Goal: Information Seeking & Learning: Learn about a topic

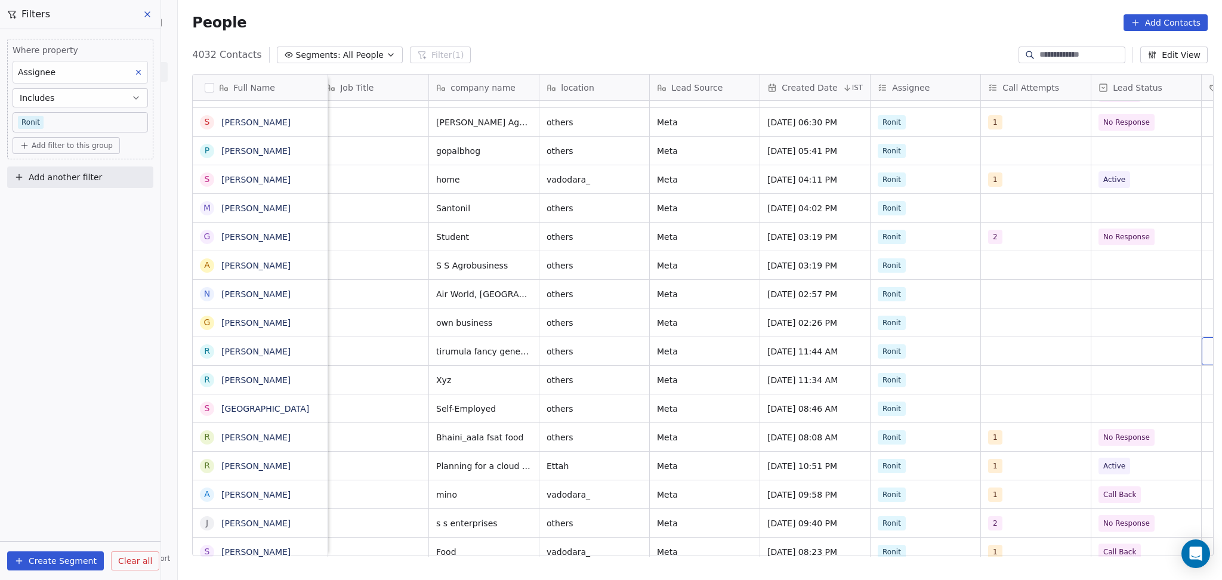
scroll to position [0, 452]
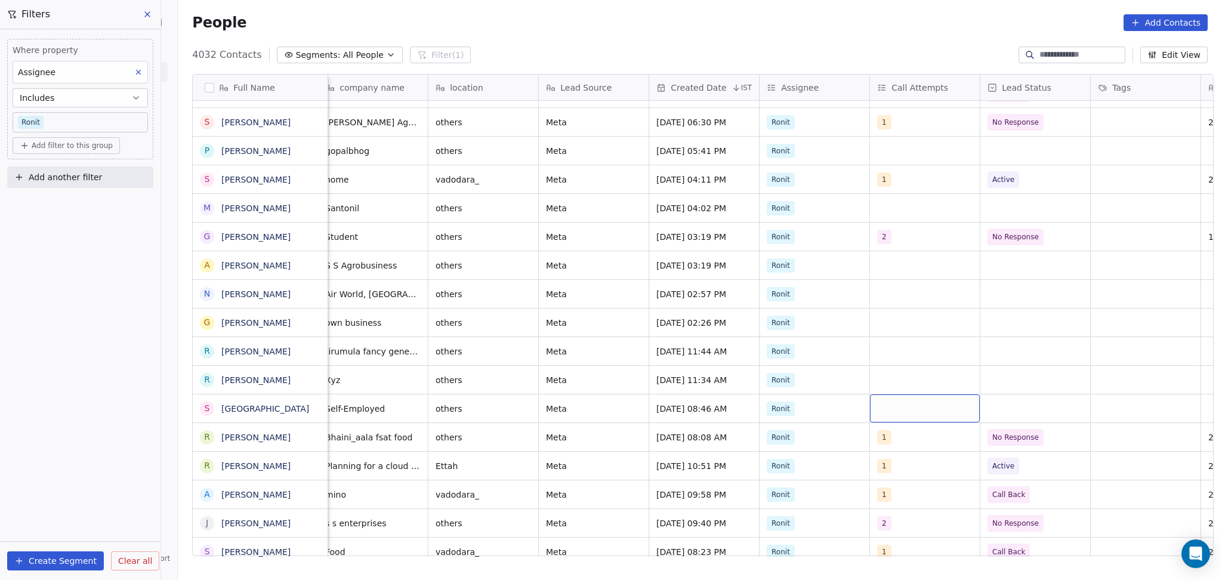
click at [910, 412] on div "grid" at bounding box center [925, 409] width 110 height 28
click at [938, 453] on html "On2Cook India Pvt. Ltd. Contacts People Marketing Workflows Campaigns Sales Pip…" at bounding box center [611, 290] width 1222 height 580
click at [1038, 469] on span "Active" at bounding box center [1024, 466] width 73 height 17
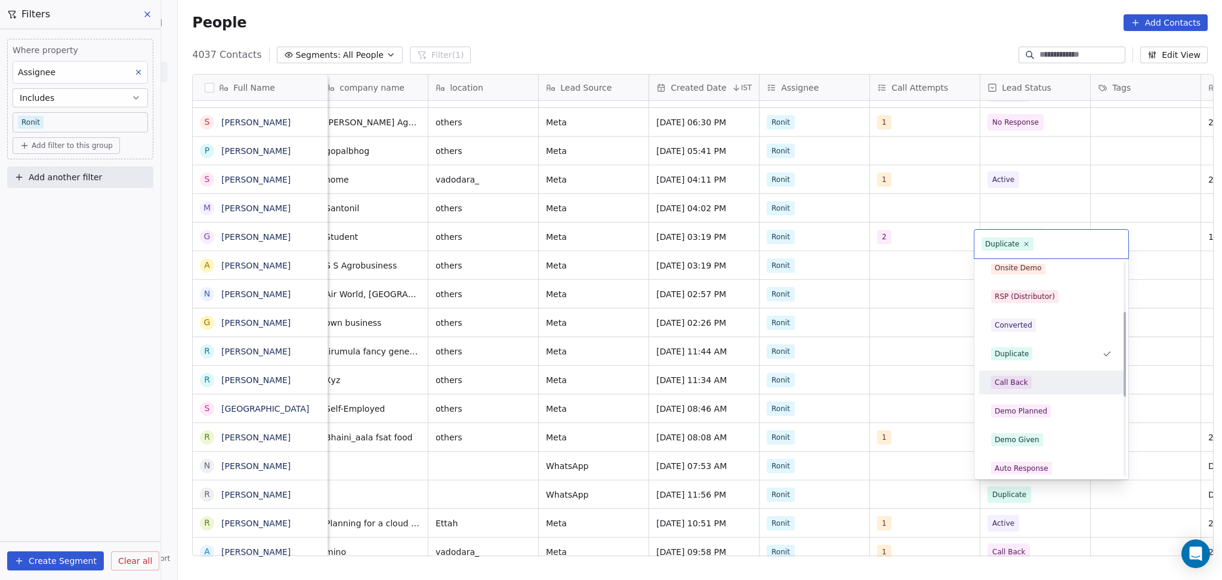
scroll to position [201, 0]
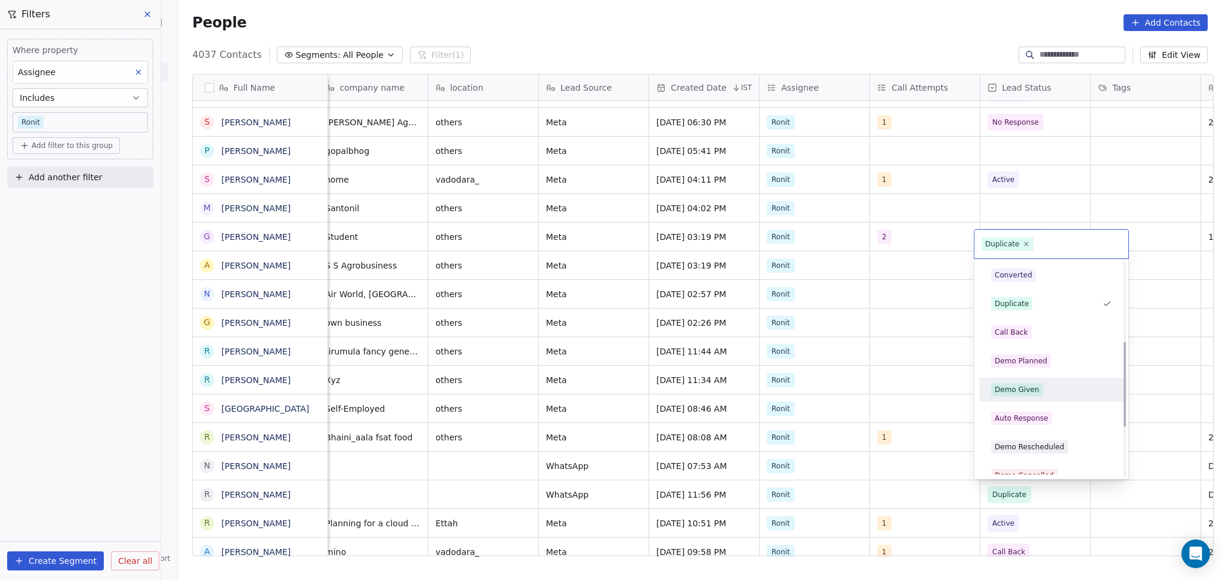
click at [1015, 359] on div "Demo Planned" at bounding box center [1021, 361] width 53 height 11
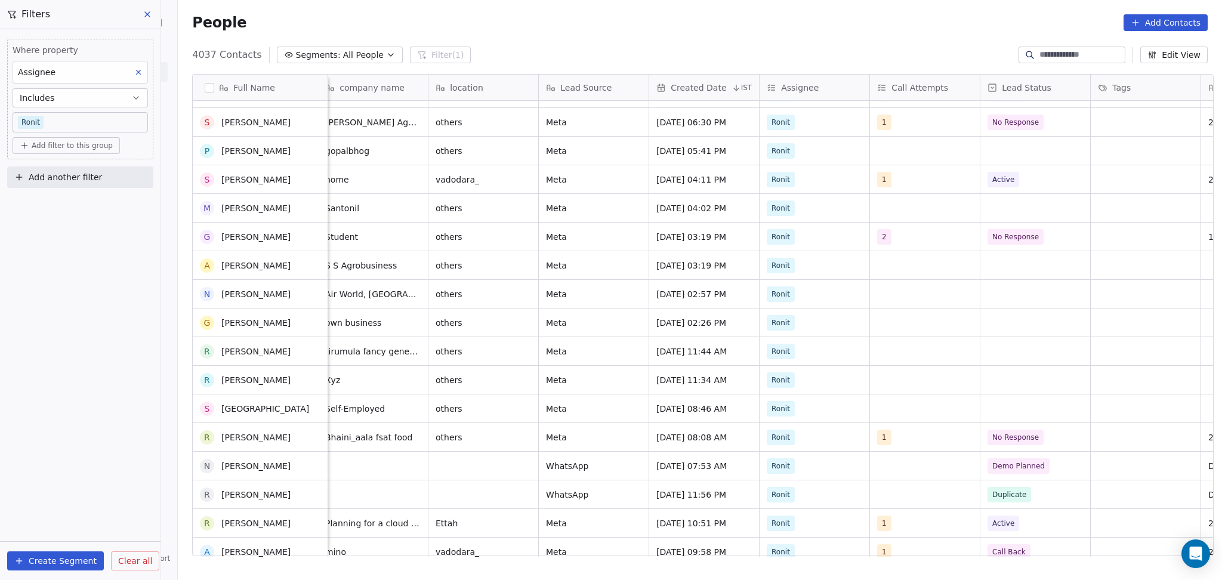
scroll to position [875, 0]
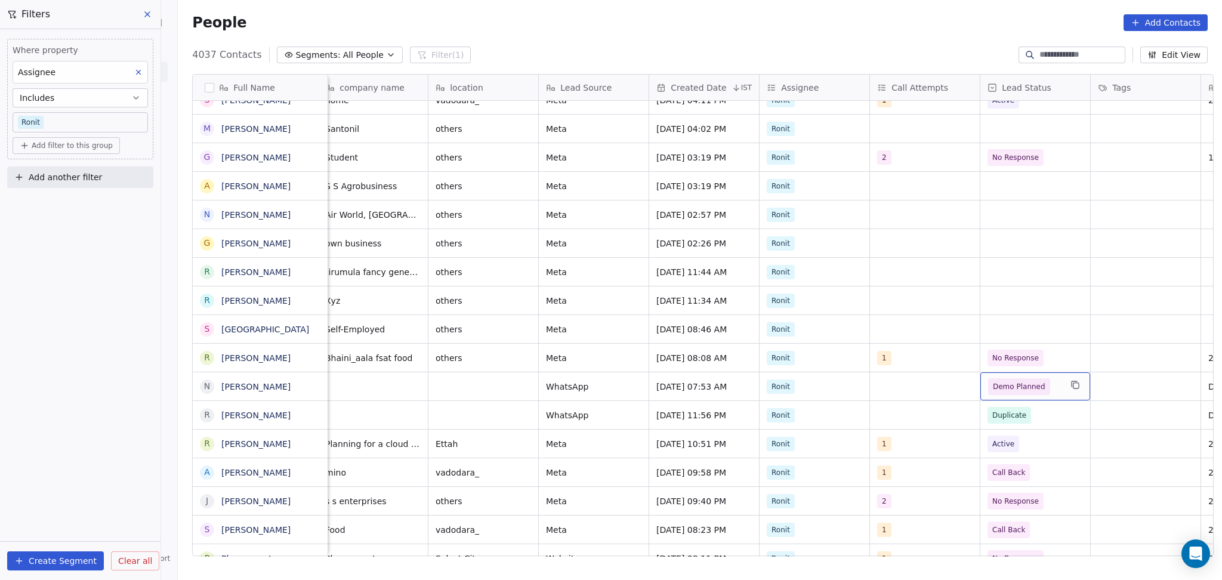
click at [1025, 386] on span "Demo Planned" at bounding box center [1019, 387] width 53 height 12
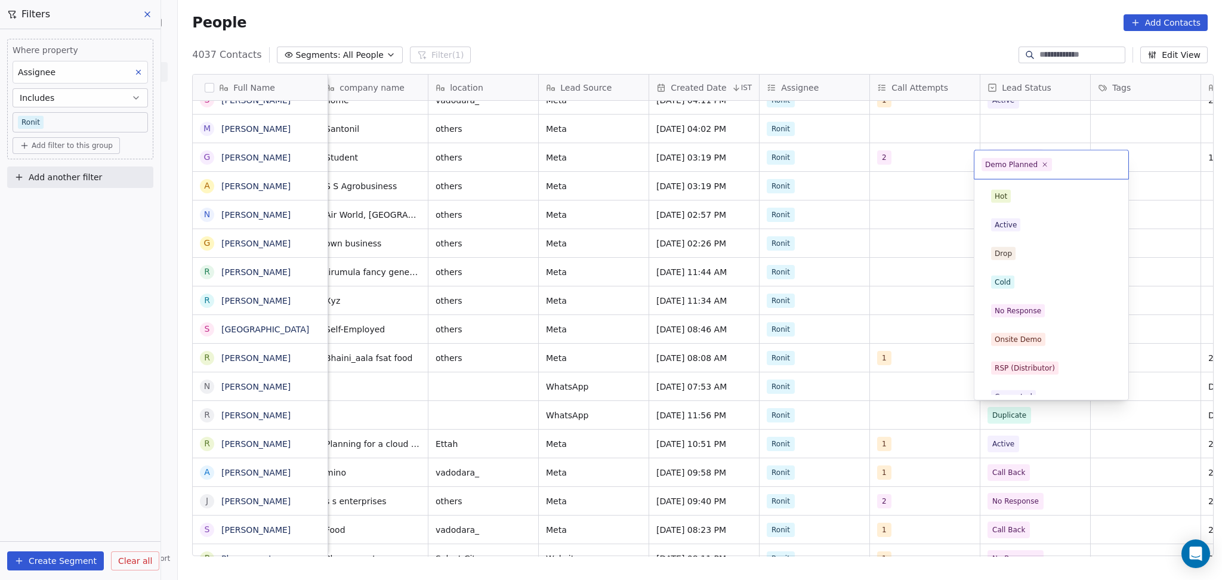
scroll to position [99, 0]
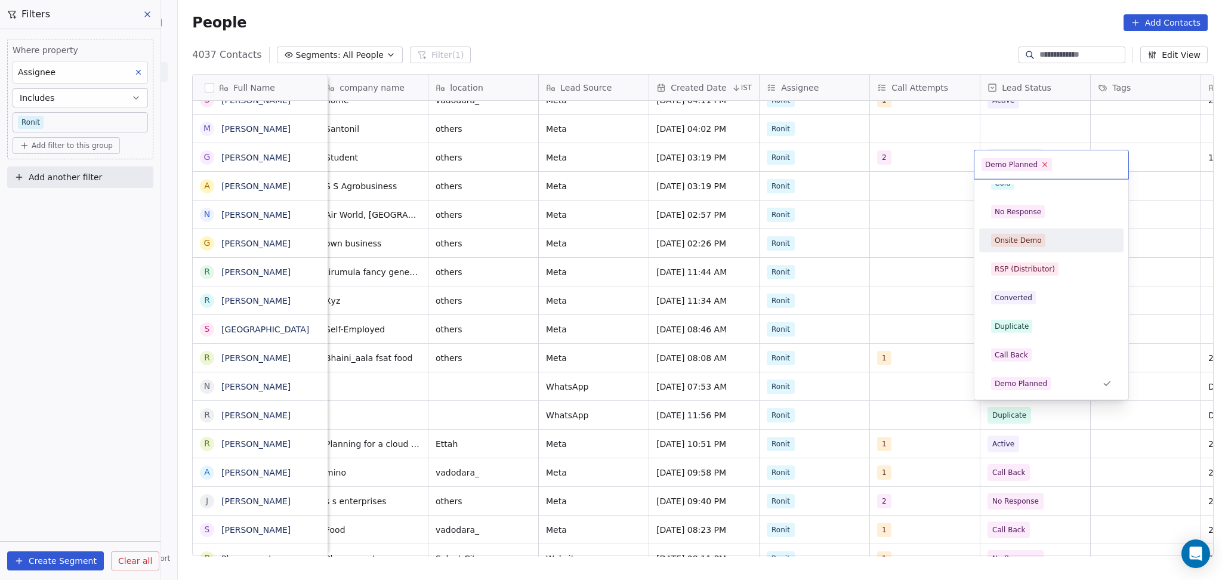
click at [1041, 164] on icon at bounding box center [1045, 165] width 8 height 8
drag, startPoint x: 965, startPoint y: 316, endPoint x: 960, endPoint y: 370, distance: 53.9
click at [965, 317] on html "On2Cook India Pvt. Ltd. Contacts People Marketing Workflows Campaigns Sales Pip…" at bounding box center [611, 290] width 1222 height 580
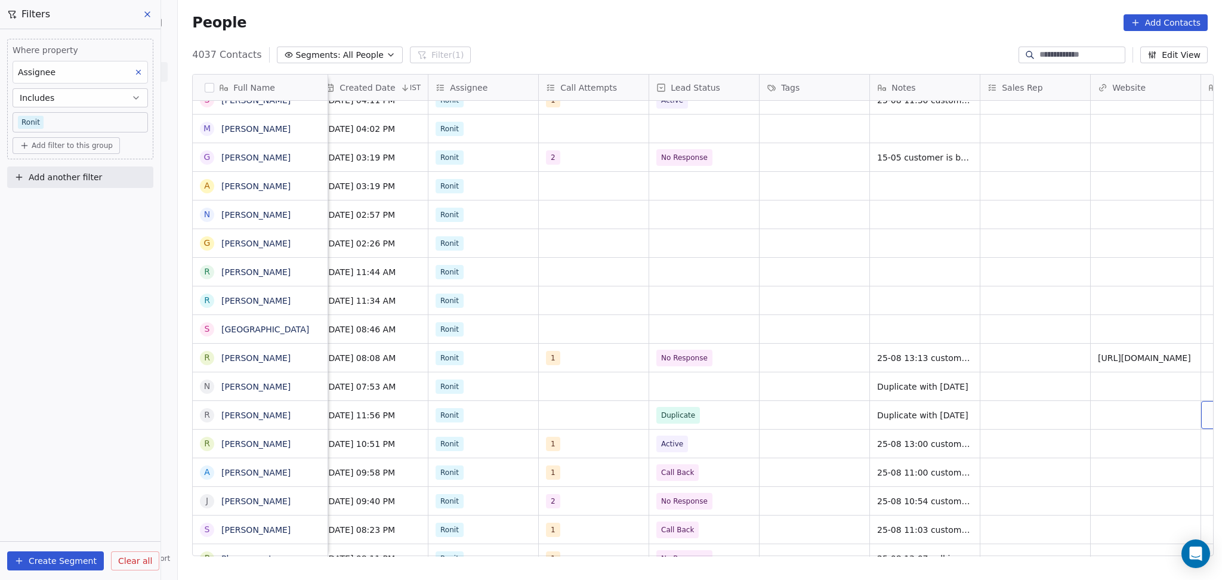
scroll to position [0, 893]
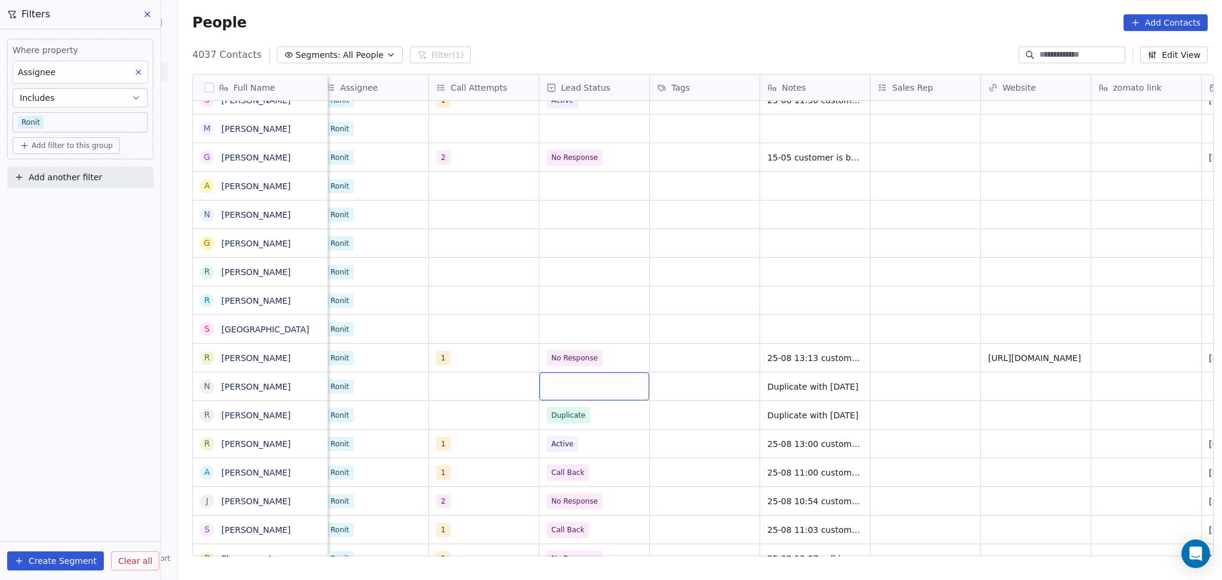
click at [561, 384] on div "grid" at bounding box center [595, 386] width 110 height 28
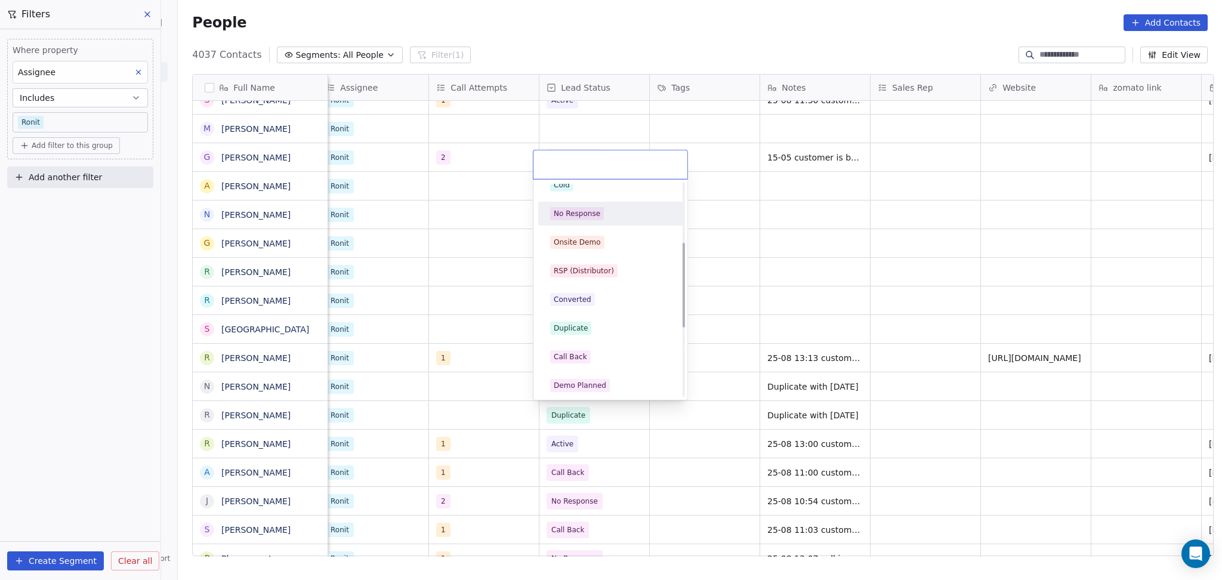
scroll to position [159, 0]
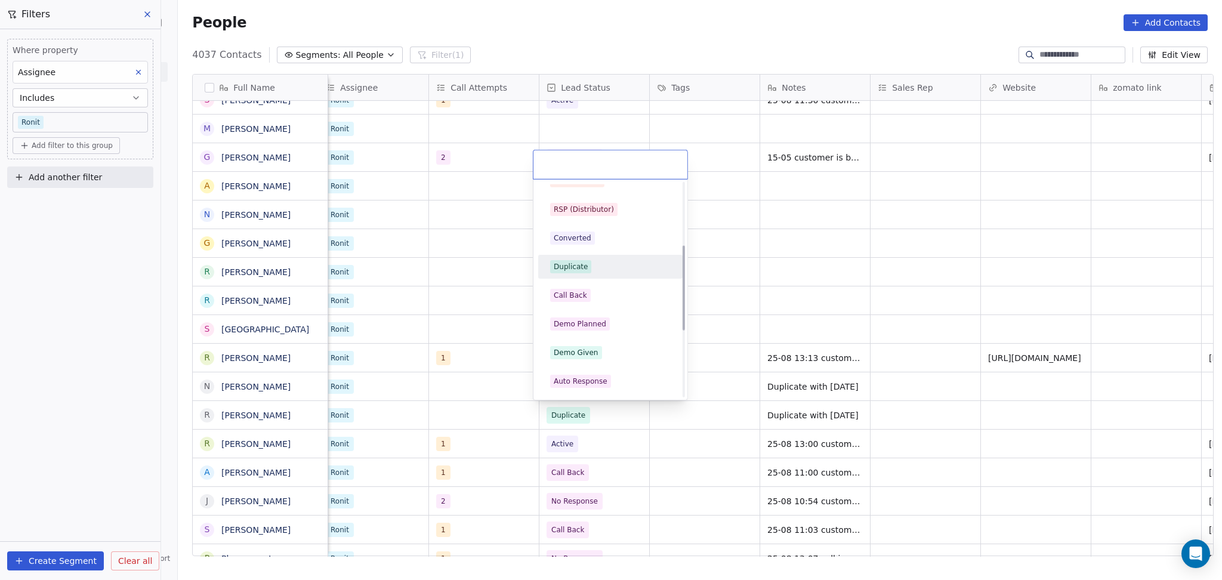
click at [571, 269] on div "Duplicate" at bounding box center [571, 266] width 34 height 11
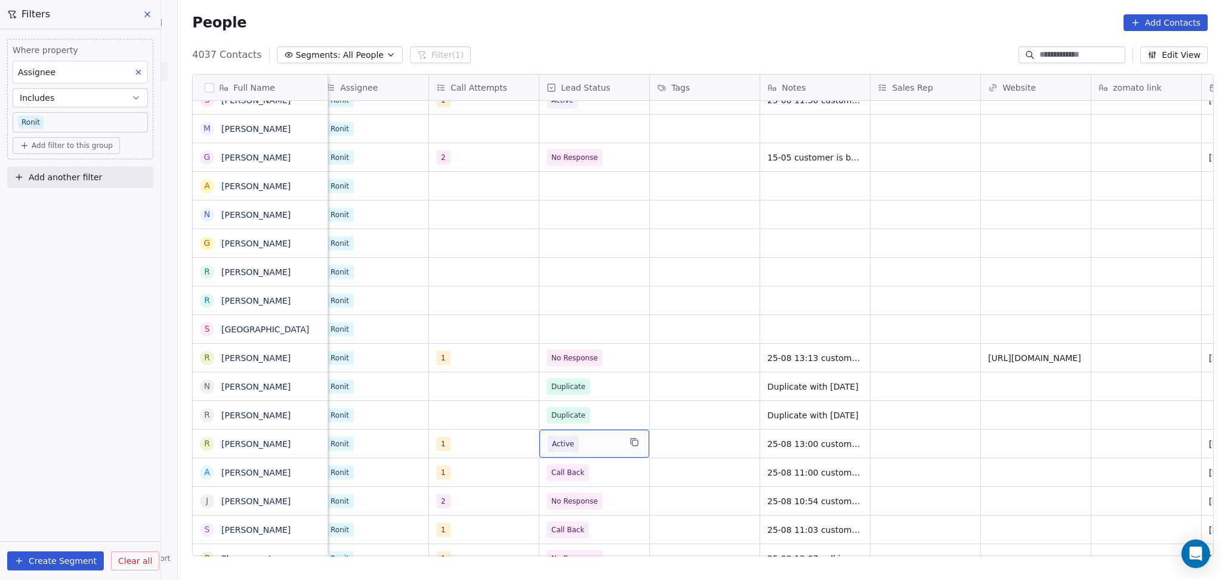
click at [574, 448] on span "Active" at bounding box center [583, 444] width 73 height 17
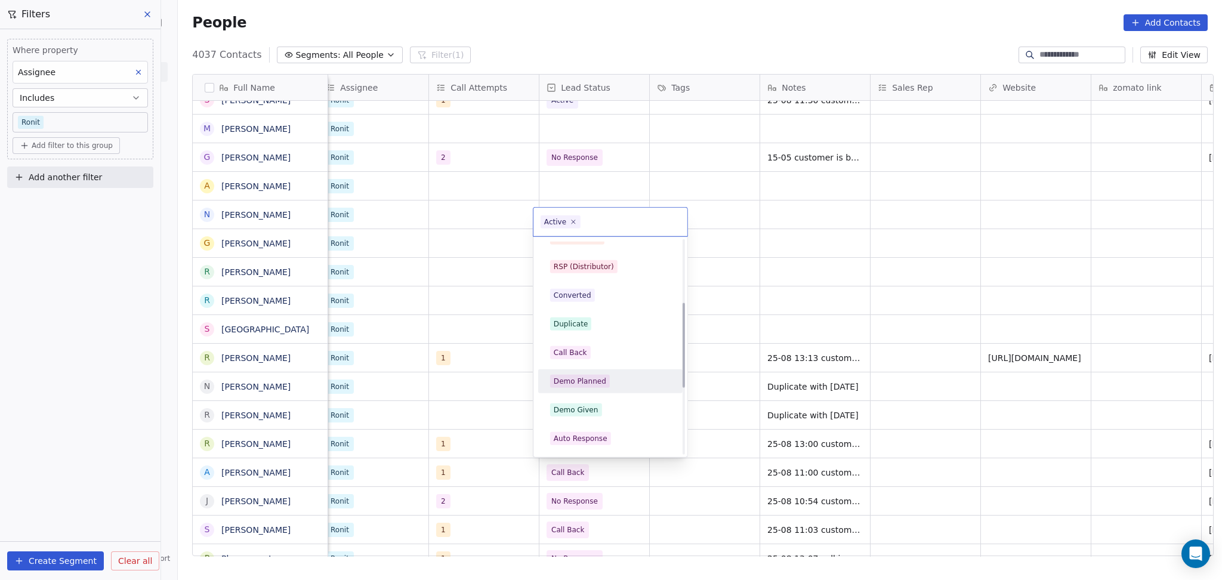
click at [589, 384] on div "Demo Planned" at bounding box center [580, 381] width 53 height 11
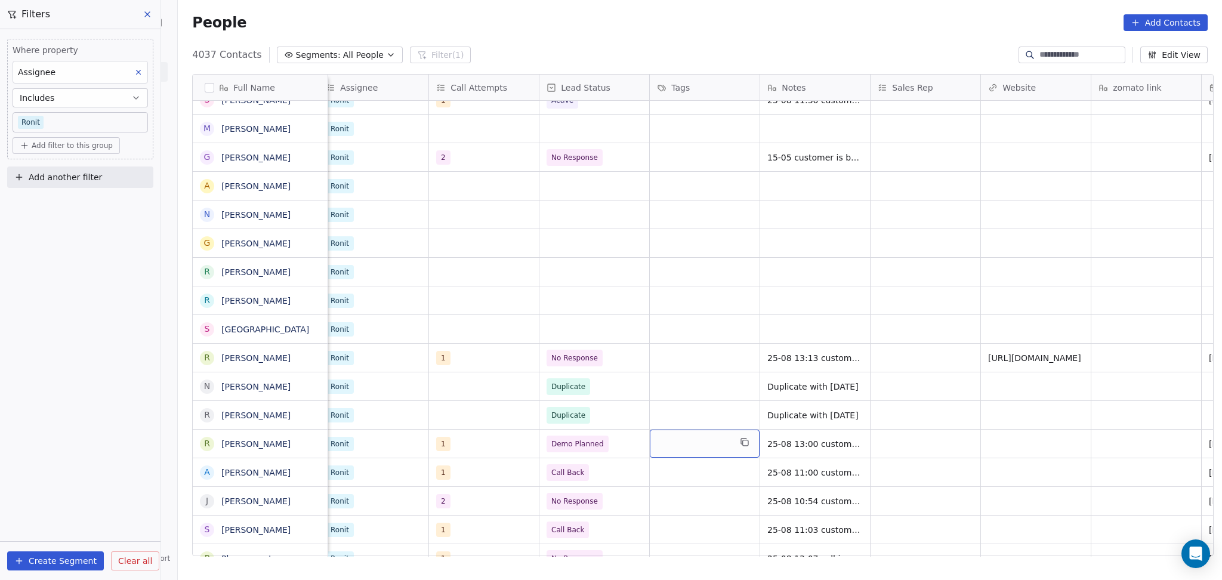
click at [710, 441] on div "grid" at bounding box center [705, 444] width 110 height 28
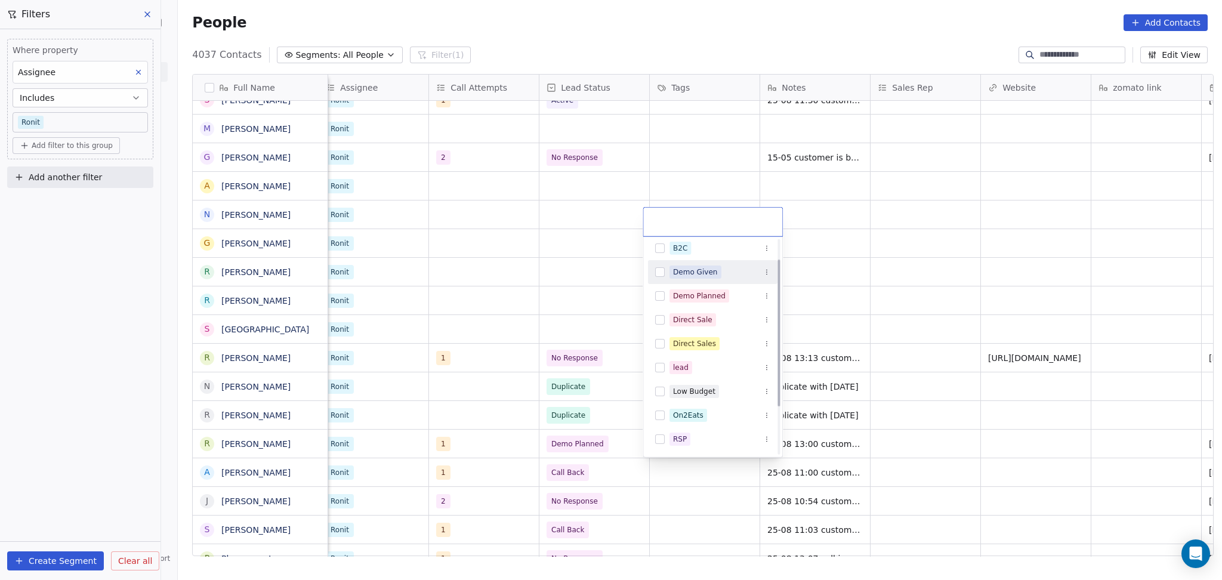
scroll to position [0, 0]
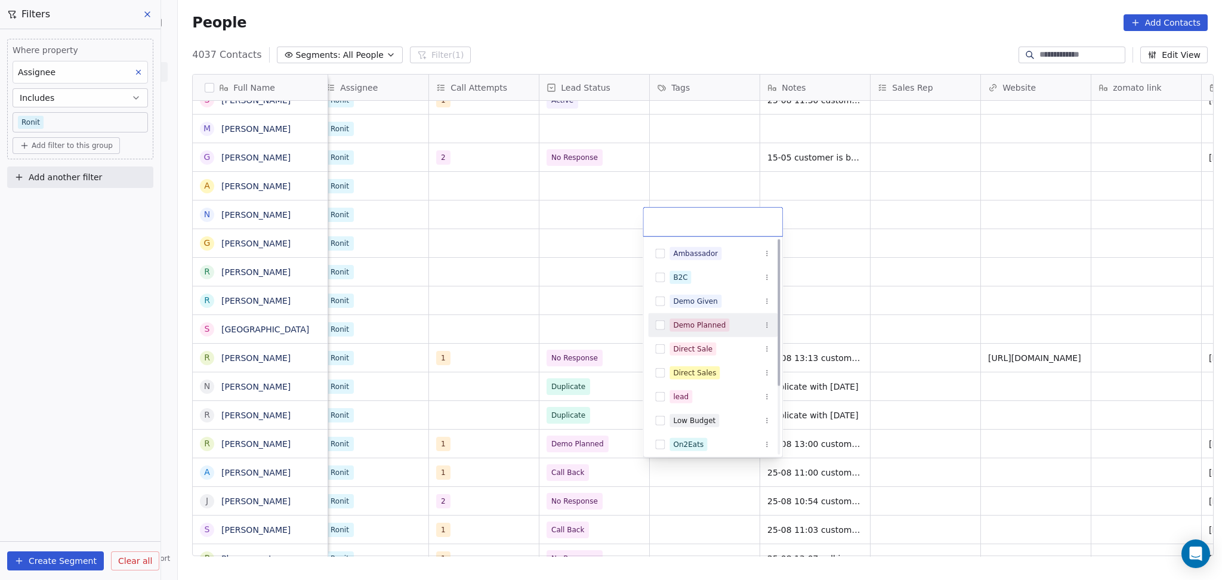
click at [695, 326] on div "Demo Planned" at bounding box center [699, 325] width 53 height 11
click at [938, 440] on html "On2Cook India Pvt. Ltd. Contacts People Marketing Workflows Campaigns Sales Pip…" at bounding box center [611, 290] width 1222 height 580
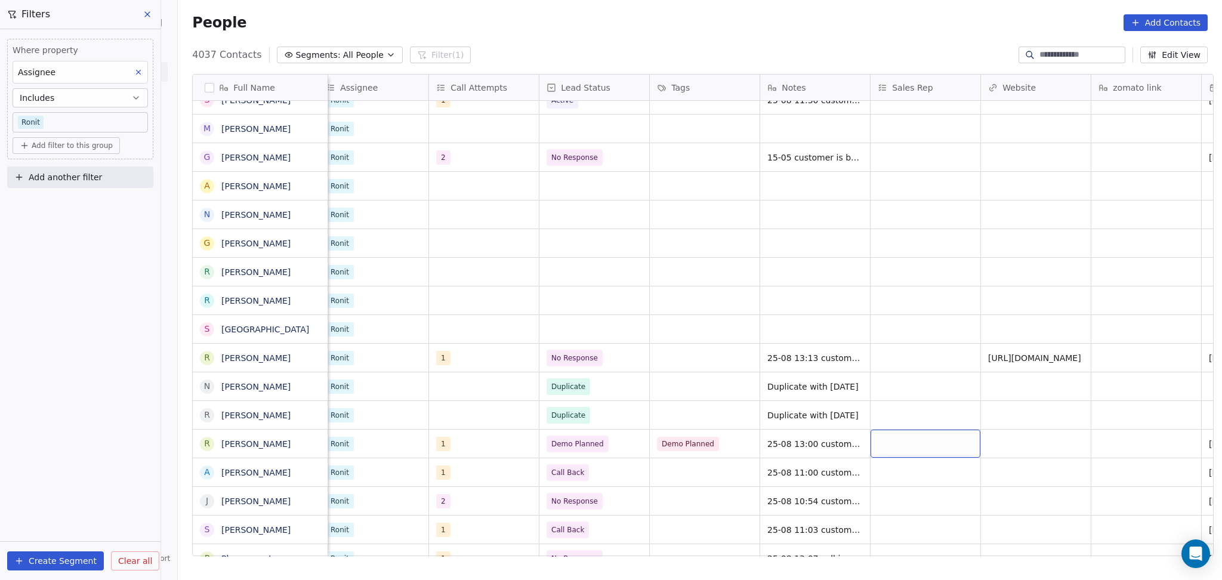
click at [910, 451] on div "grid" at bounding box center [926, 444] width 110 height 28
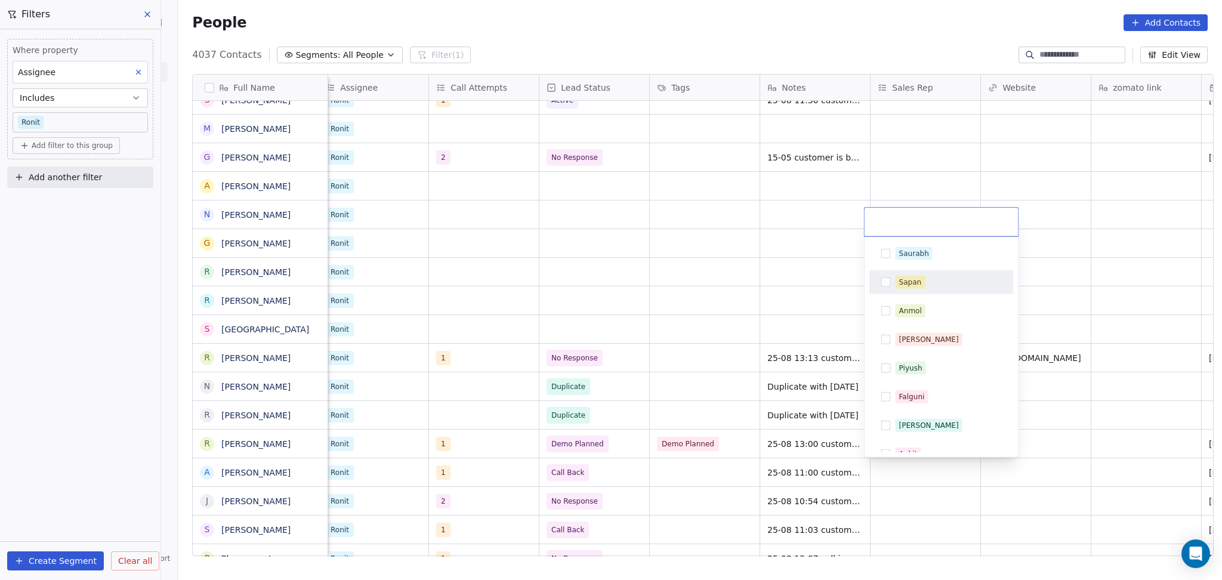
click at [897, 282] on span "Sapan" at bounding box center [911, 282] width 30 height 13
click at [717, 451] on html "On2Cook India Pvt. Ltd. Contacts People Marketing Workflows Campaigns Sales Pip…" at bounding box center [611, 290] width 1222 height 580
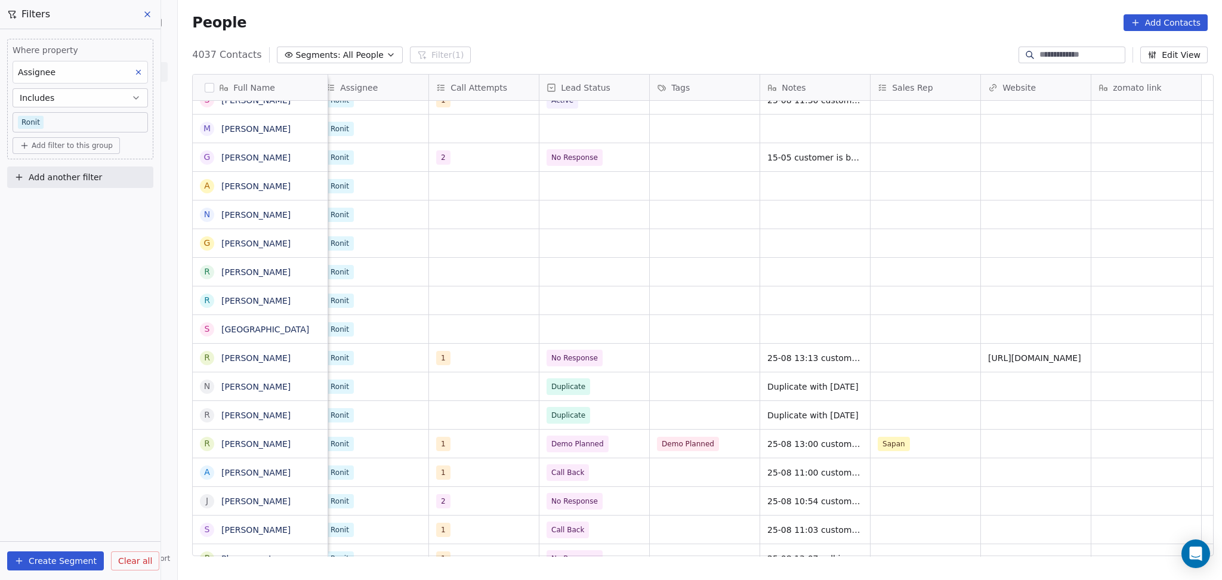
scroll to position [0, 442]
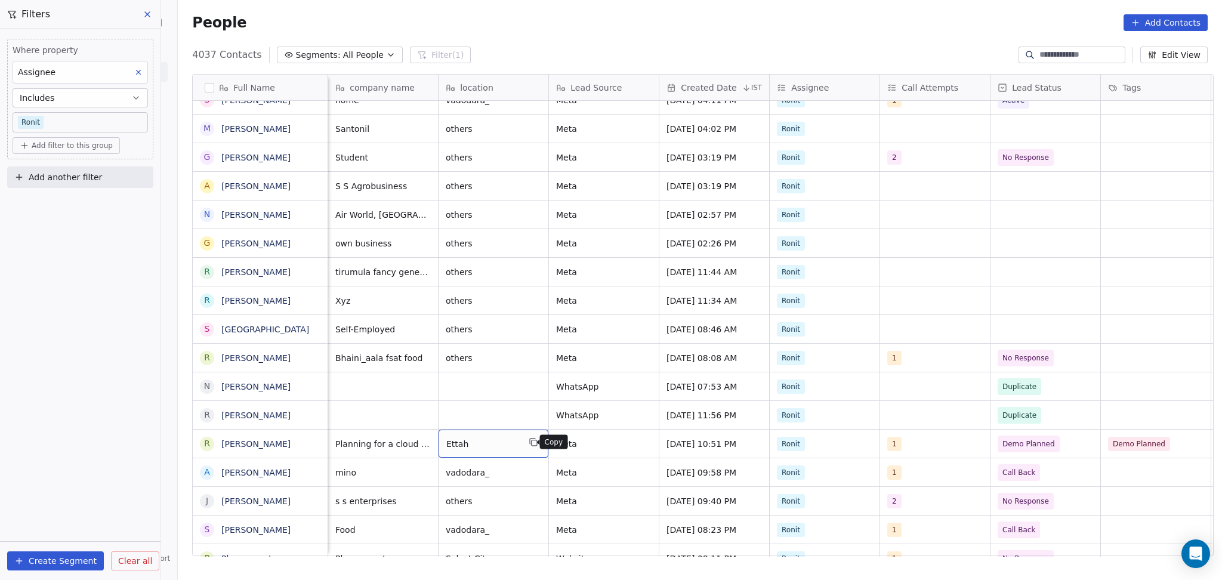
click at [532, 445] on button "grid" at bounding box center [533, 442] width 14 height 14
click at [308, 443] on icon "grid" at bounding box center [313, 443] width 10 height 10
click at [532, 441] on icon "grid" at bounding box center [534, 443] width 5 height 5
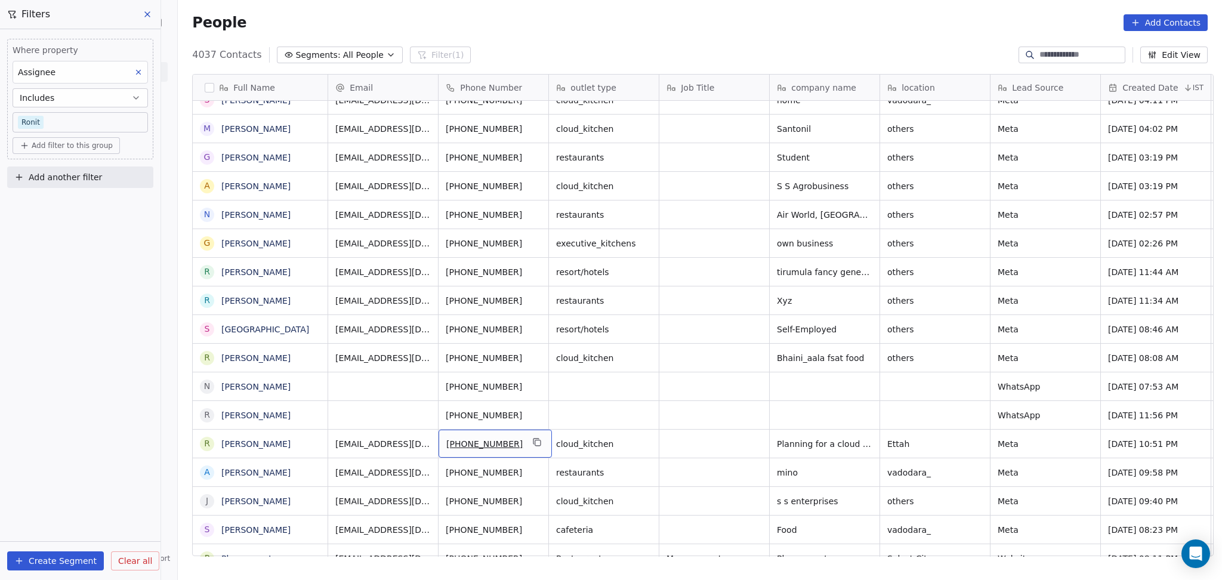
click at [532, 443] on icon "grid" at bounding box center [537, 443] width 10 height 10
click at [308, 442] on icon "grid" at bounding box center [313, 443] width 10 height 10
drag, startPoint x: 546, startPoint y: 443, endPoint x: 529, endPoint y: 443, distance: 16.7
click at [532, 443] on icon "grid" at bounding box center [537, 443] width 10 height 10
click at [972, 442] on icon "grid" at bounding box center [976, 443] width 10 height 10
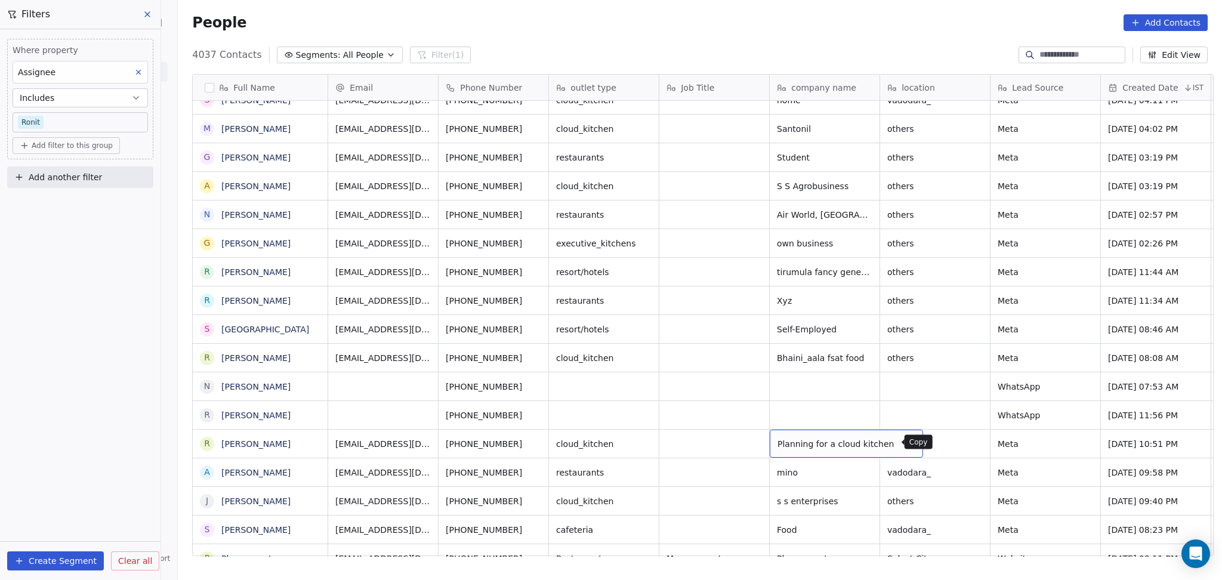
click at [904, 442] on icon "grid" at bounding box center [909, 443] width 10 height 10
click at [308, 409] on icon "grid" at bounding box center [313, 414] width 10 height 10
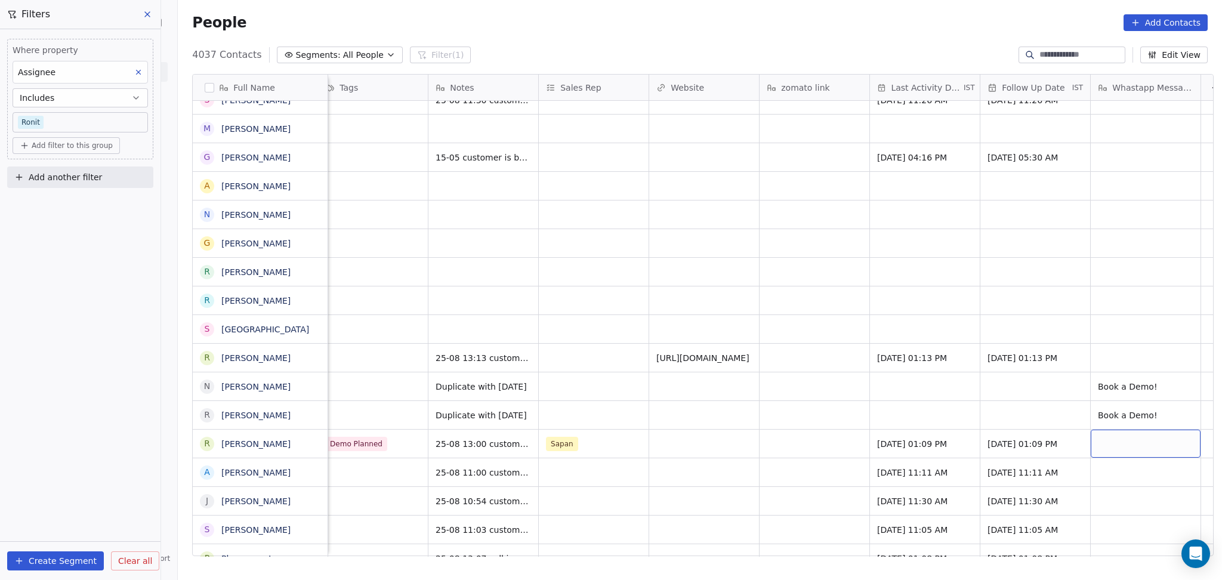
scroll to position [0, 1254]
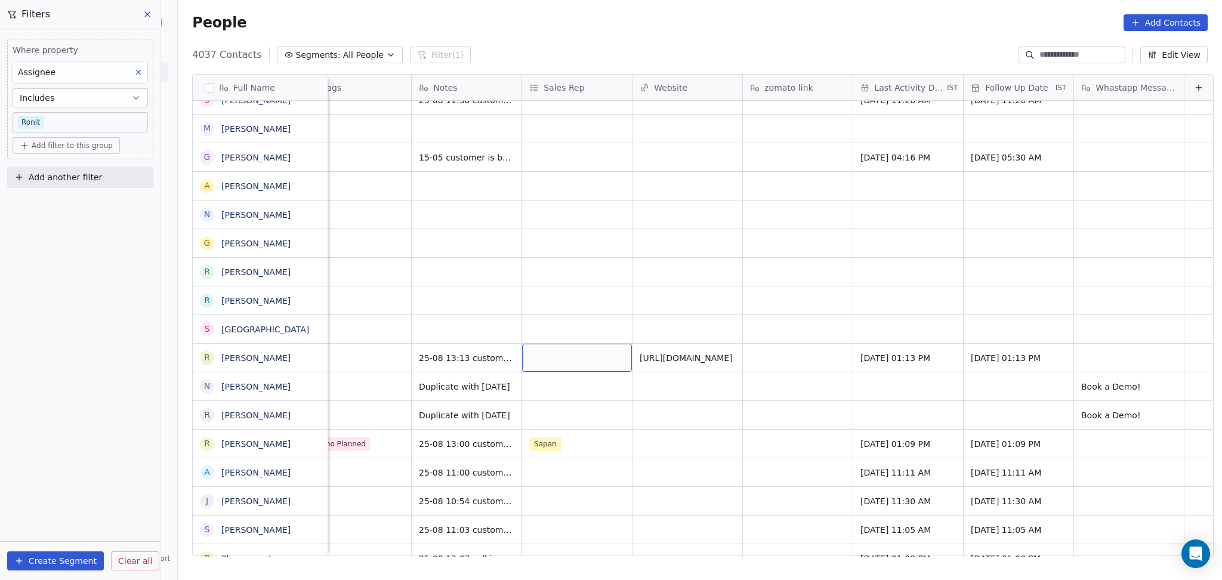
drag, startPoint x: 587, startPoint y: 371, endPoint x: 583, endPoint y: 375, distance: 6.3
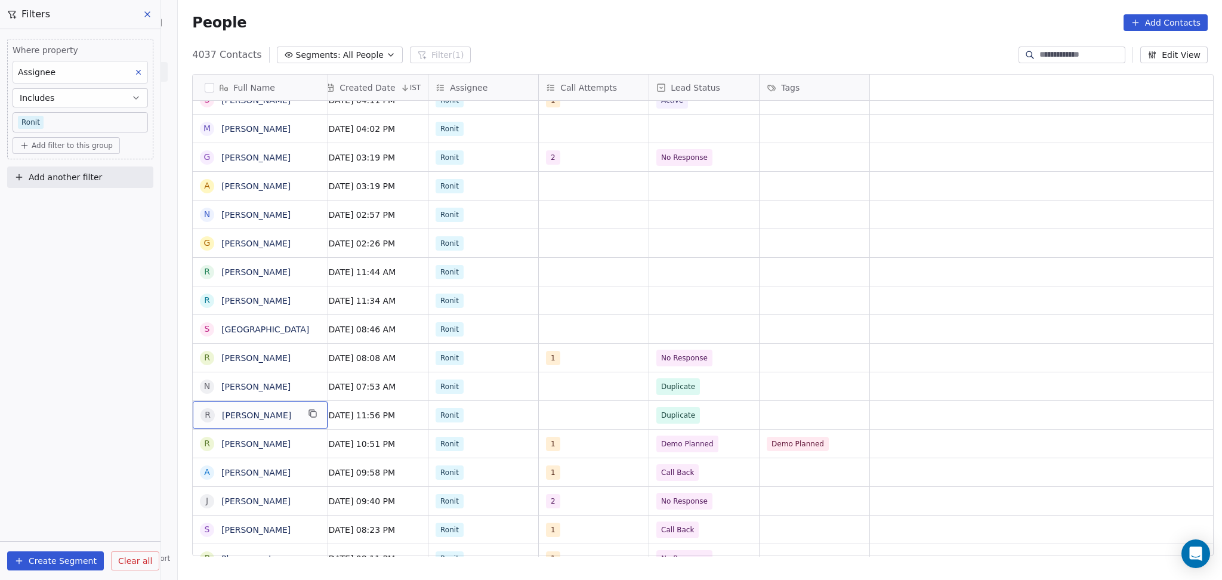
scroll to position [0, 0]
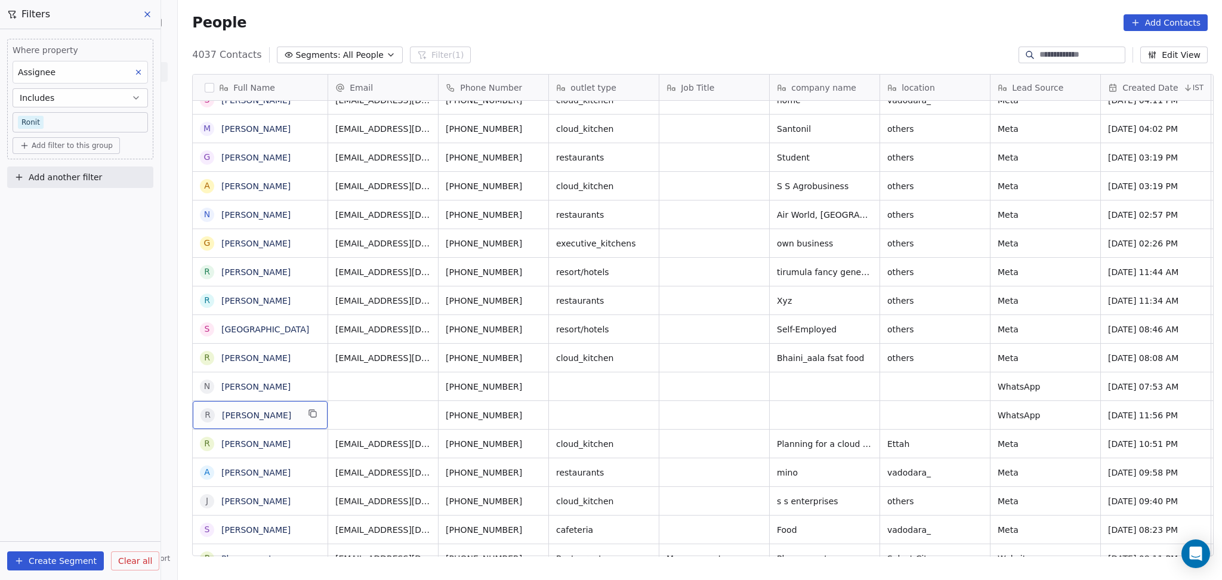
drag, startPoint x: 315, startPoint y: 411, endPoint x: 308, endPoint y: 413, distance: 7.6
click at [309, 412] on div "R Raj Maheshwari" at bounding box center [260, 415] width 135 height 28
click at [311, 415] on icon "grid" at bounding box center [313, 414] width 5 height 5
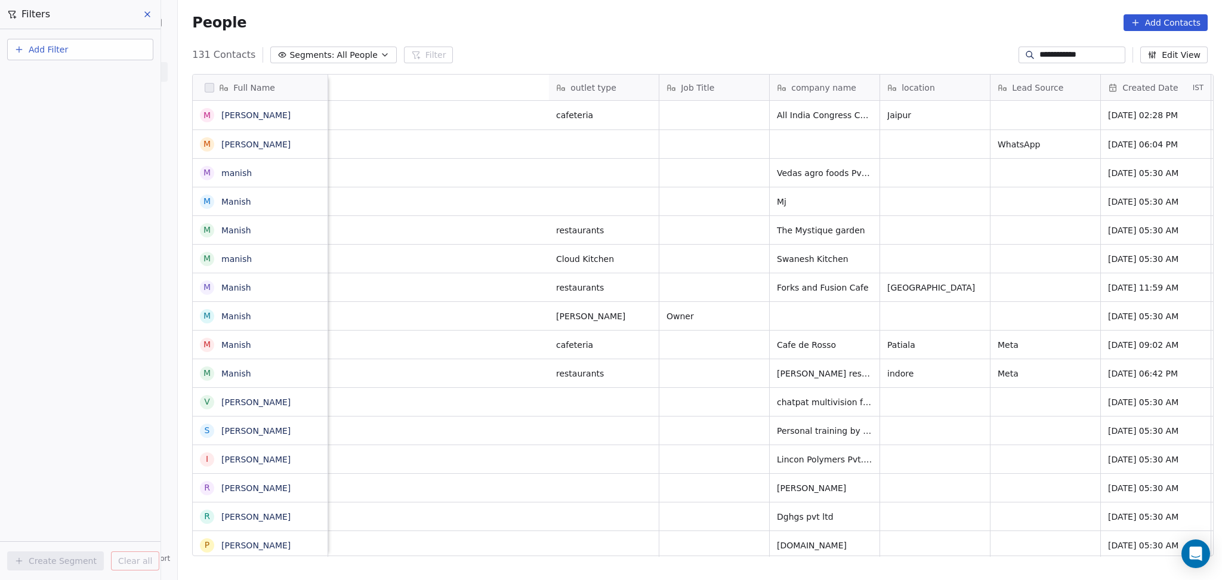
click at [1049, 52] on input "**********" at bounding box center [1082, 55] width 84 height 12
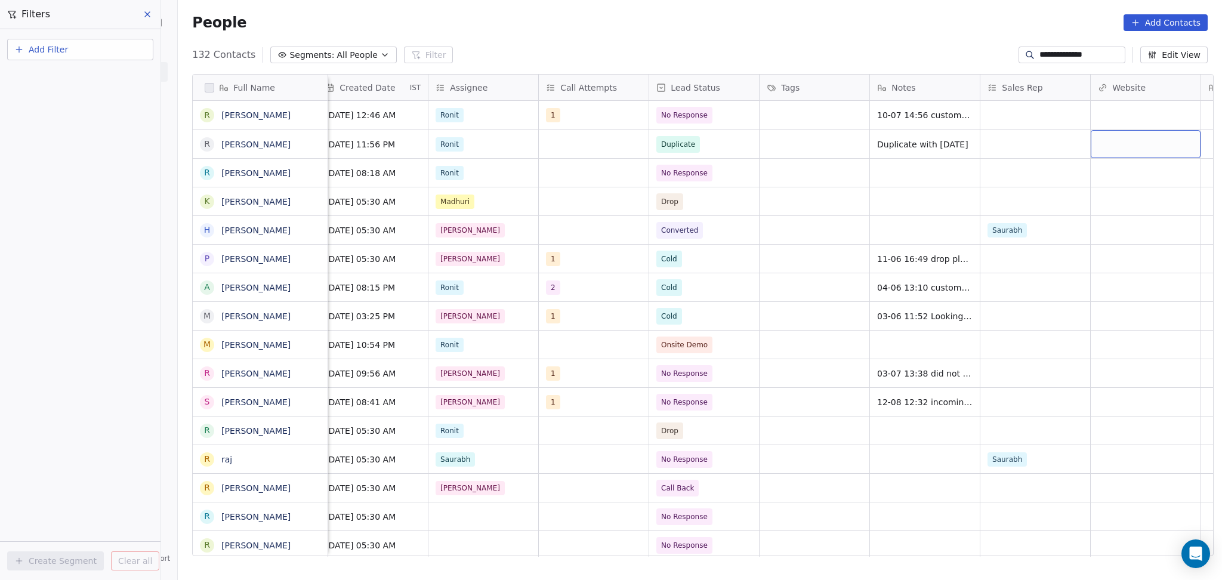
scroll to position [0, 893]
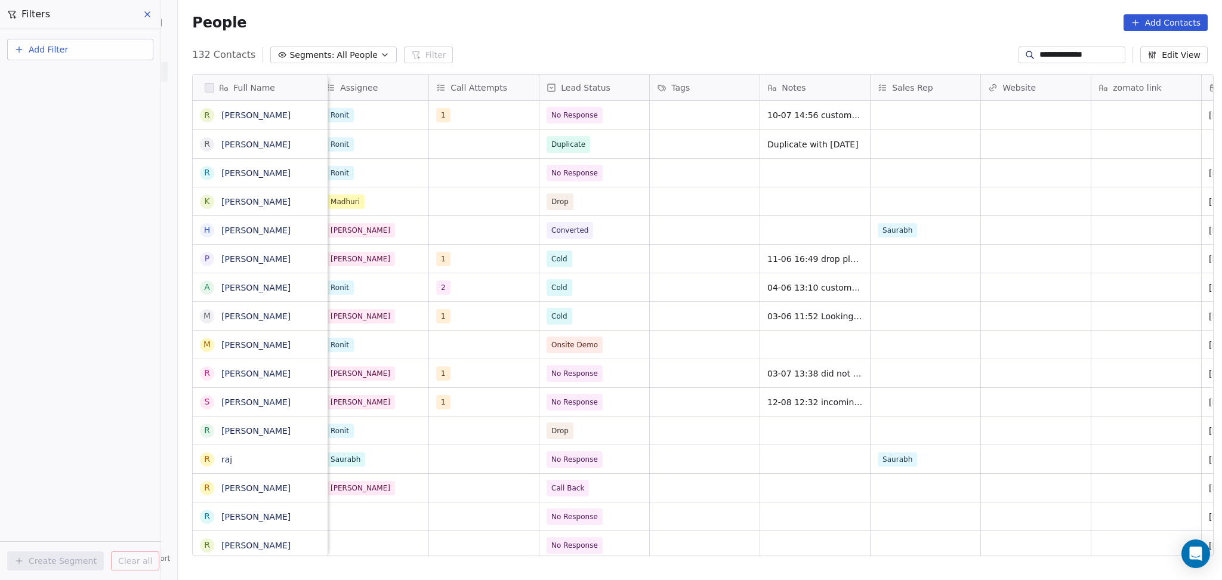
click at [1076, 53] on input "**********" at bounding box center [1082, 55] width 84 height 12
paste input
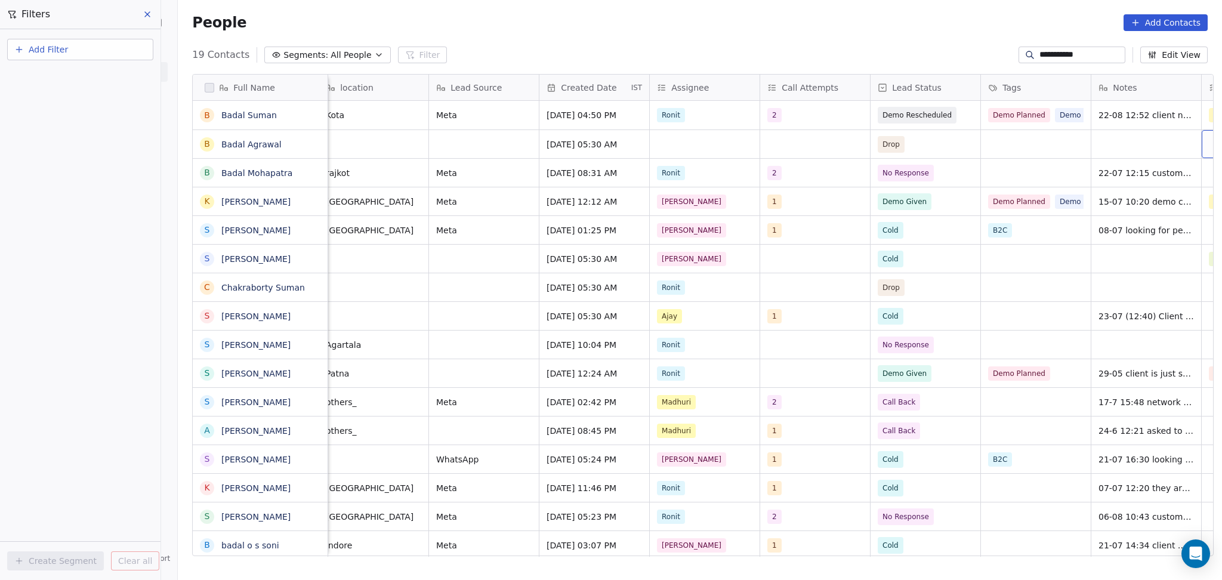
scroll to position [0, 673]
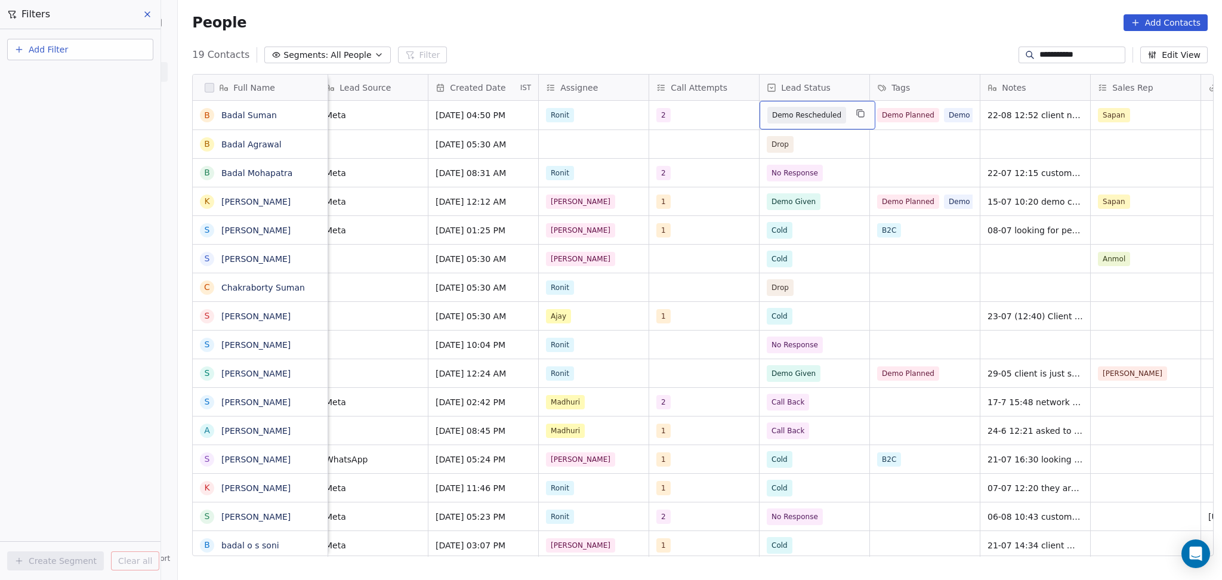
click at [790, 120] on span "Demo Rescheduled" at bounding box center [806, 115] width 69 height 12
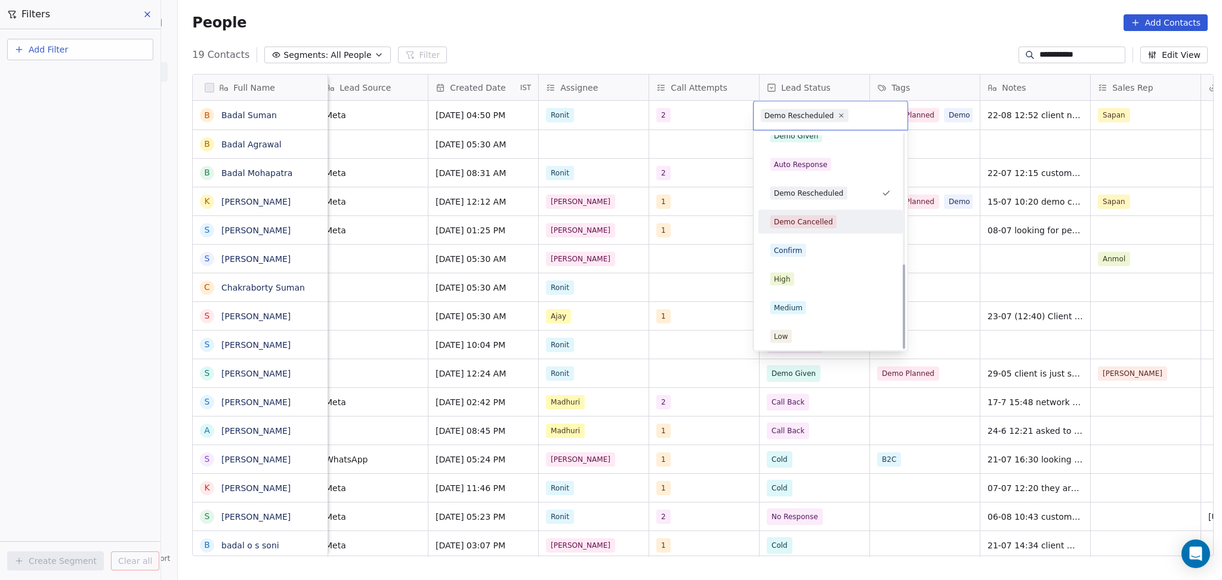
scroll to position [328, 0]
click at [805, 143] on div "Demo Given" at bounding box center [830, 134] width 135 height 19
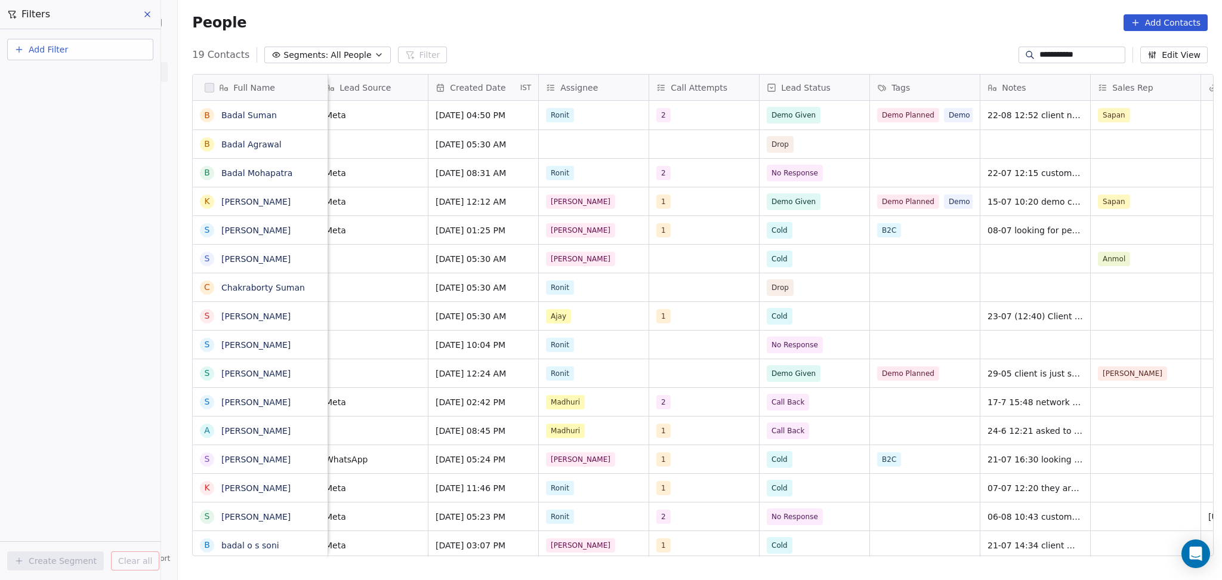
click at [1040, 49] on input "**********" at bounding box center [1082, 55] width 84 height 12
paste input "**********"
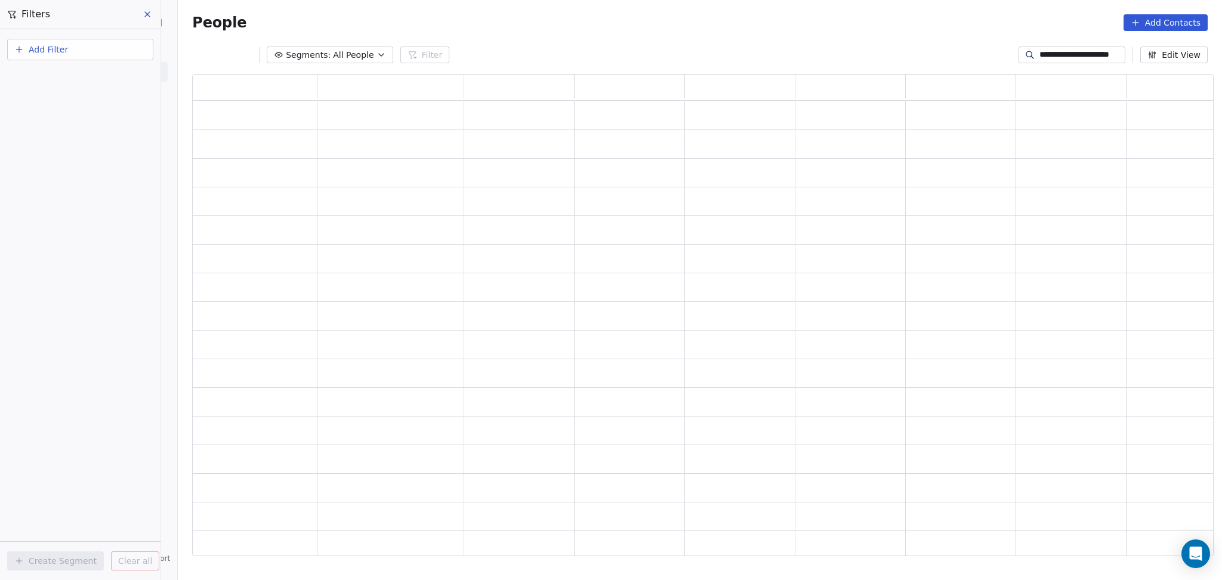
scroll to position [470, 1009]
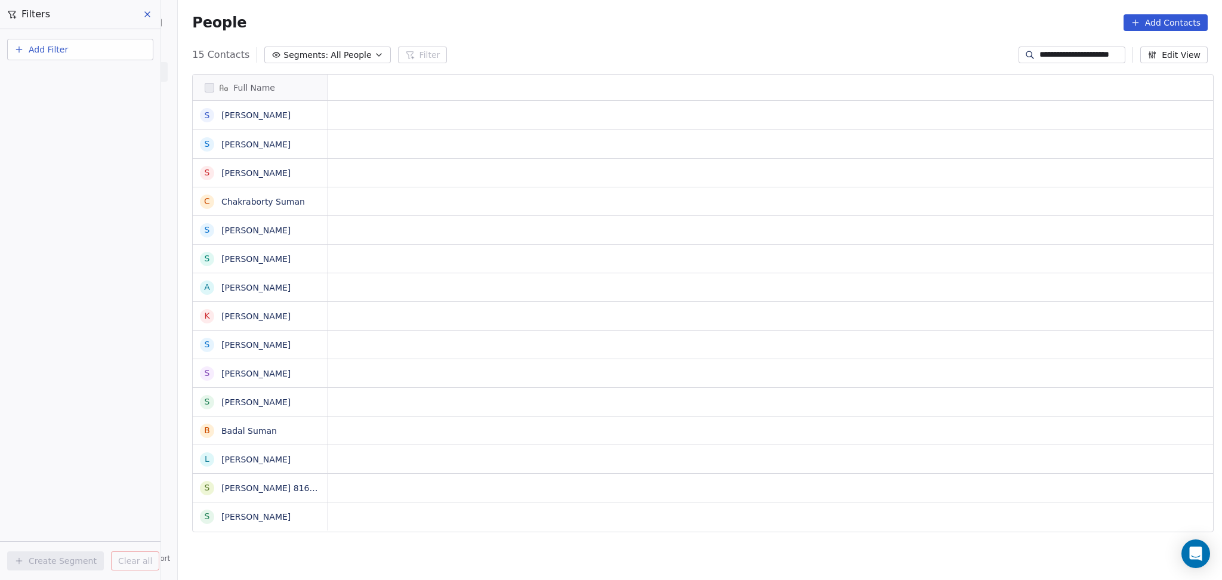
paste input
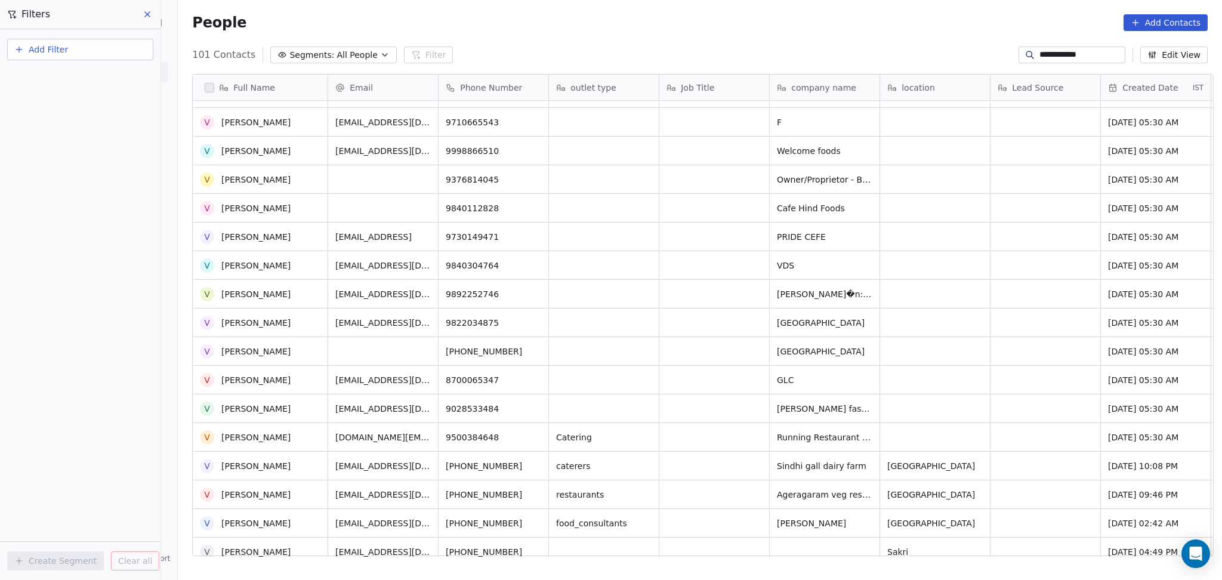
scroll to position [0, 0]
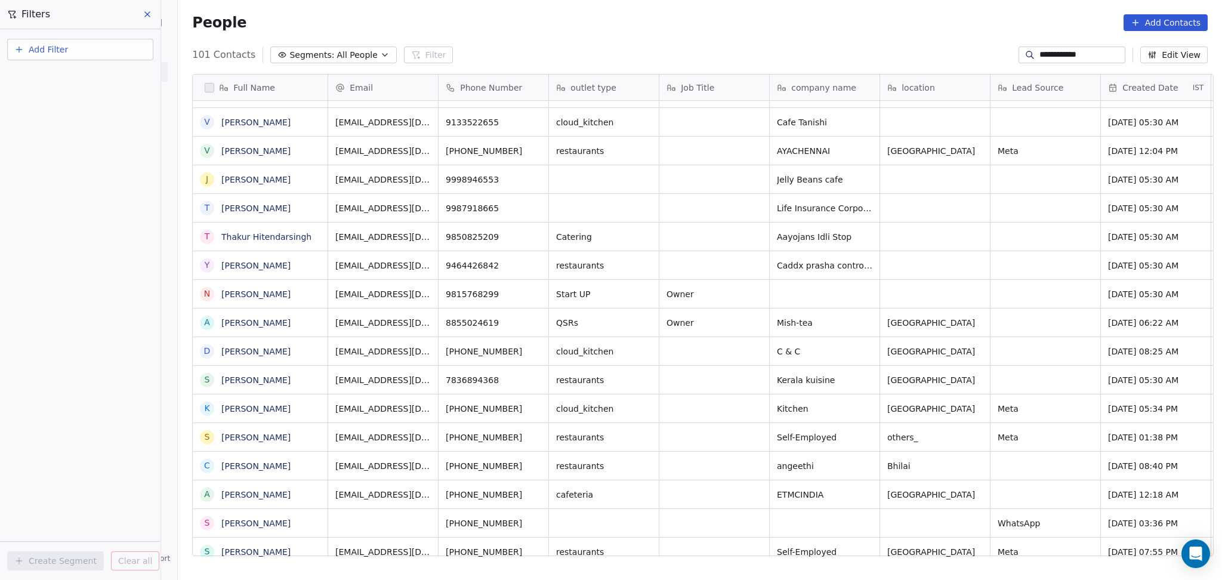
click at [1040, 57] on input "**********" at bounding box center [1082, 55] width 84 height 12
paste input
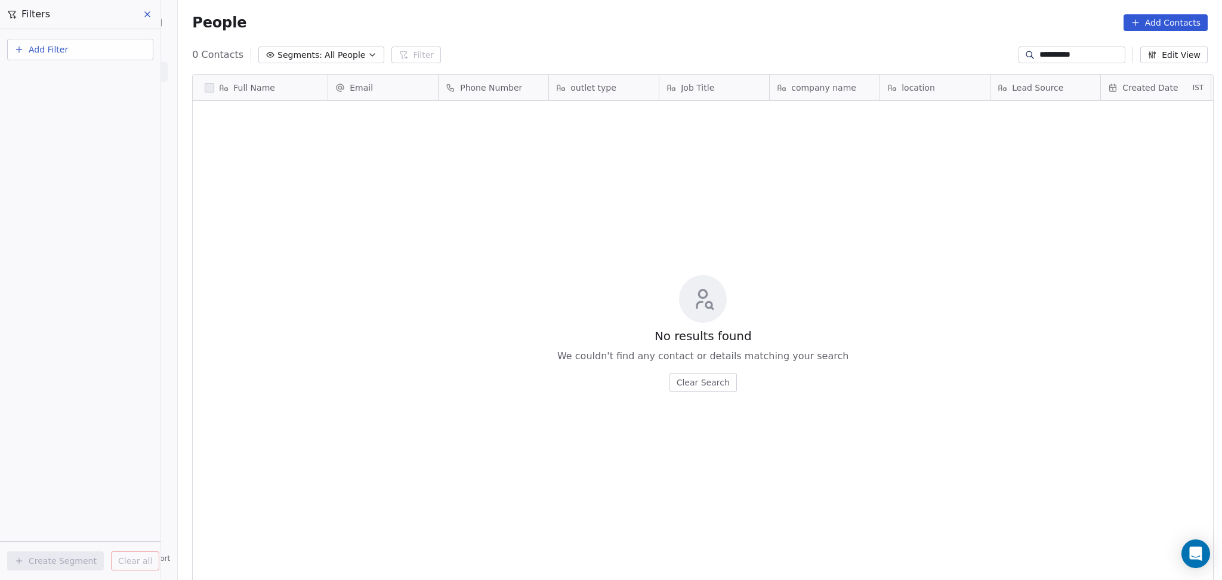
click at [1027, 51] on div at bounding box center [1030, 55] width 19 height 12
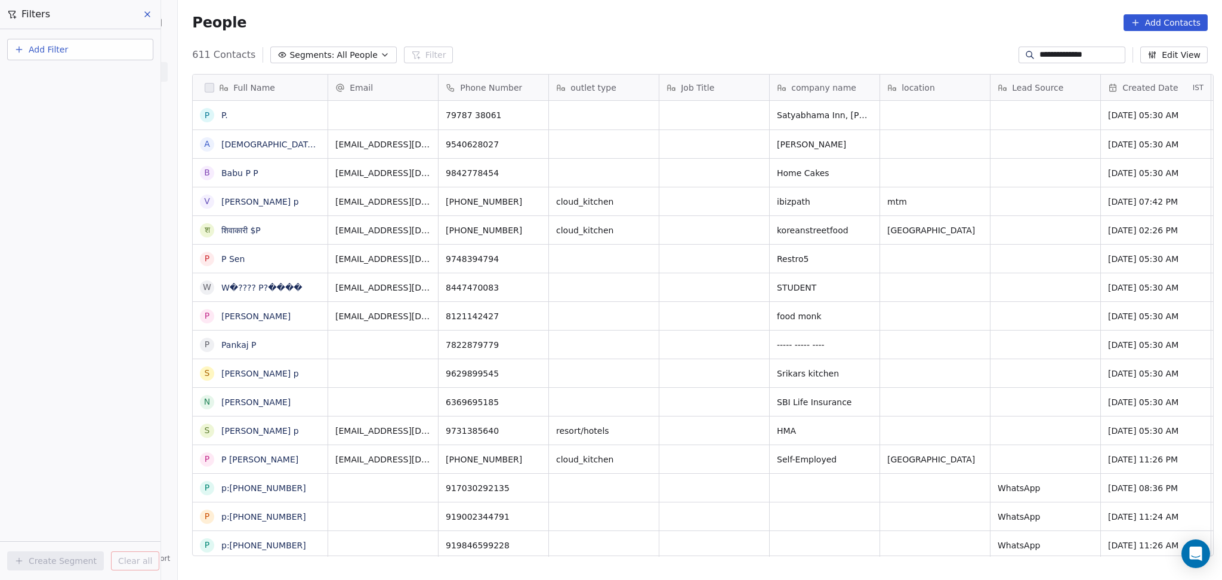
click at [1040, 53] on input "**********" at bounding box center [1082, 55] width 84 height 12
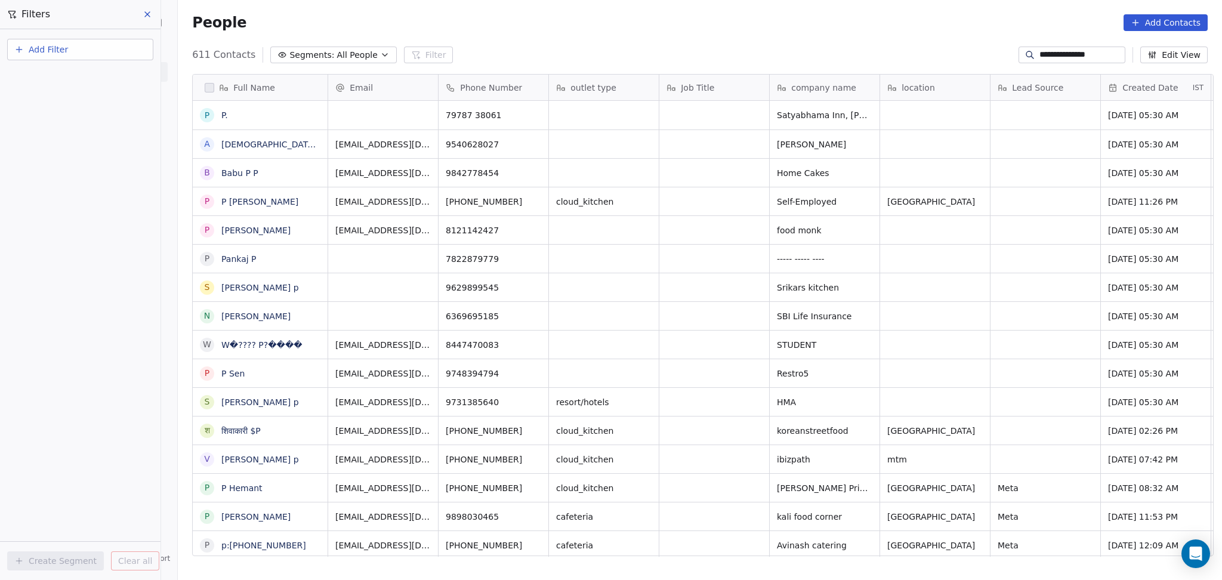
click at [1040, 56] on input "**********" at bounding box center [1082, 55] width 84 height 12
click at [1053, 58] on input "**********" at bounding box center [1082, 55] width 84 height 12
paste input
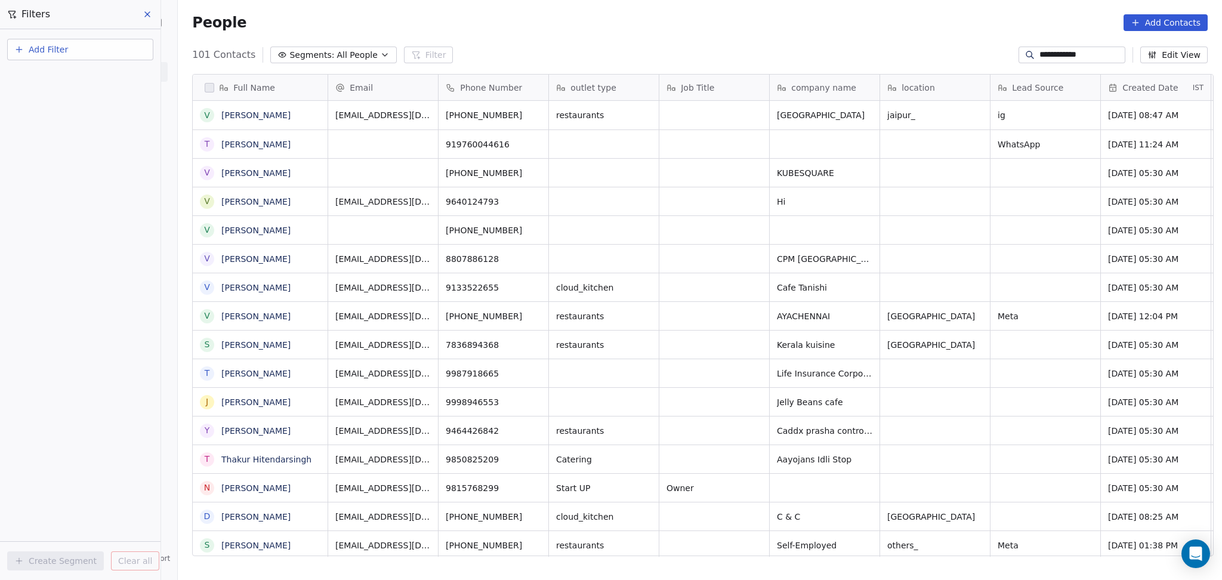
click at [1070, 62] on div "**********" at bounding box center [1072, 55] width 107 height 17
paste input "**"
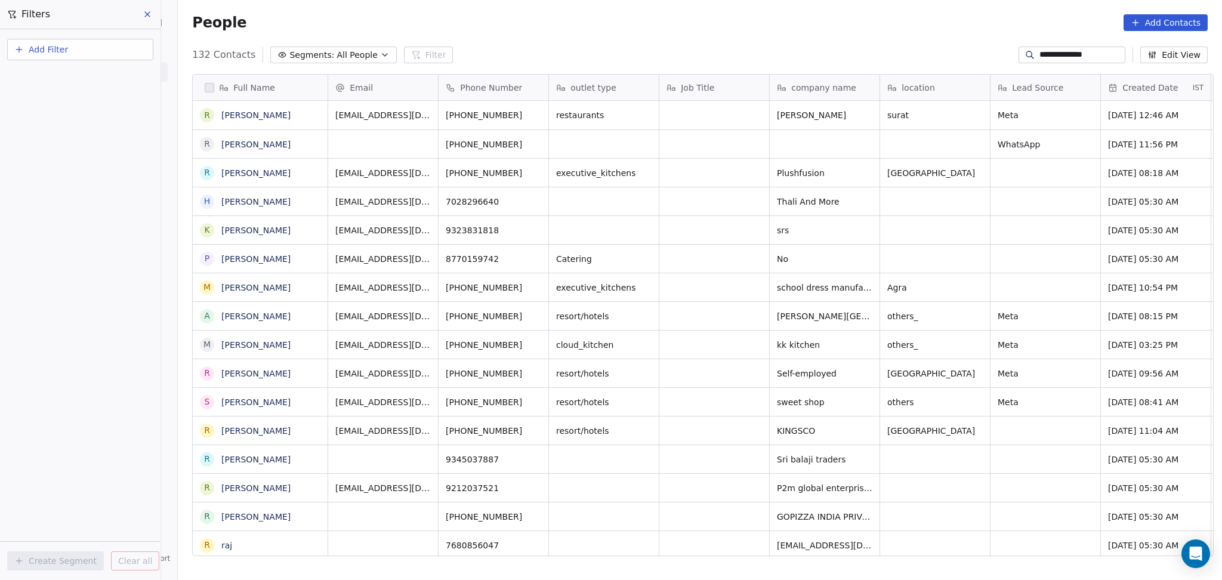
scroll to position [498, 1038]
type input "**********"
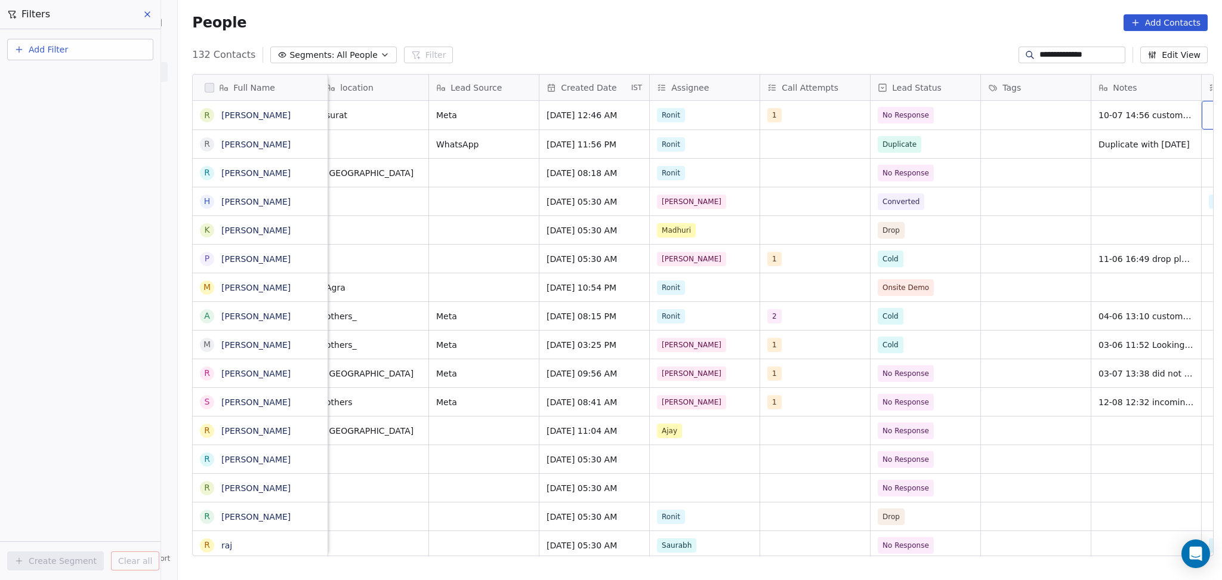
scroll to position [0, 673]
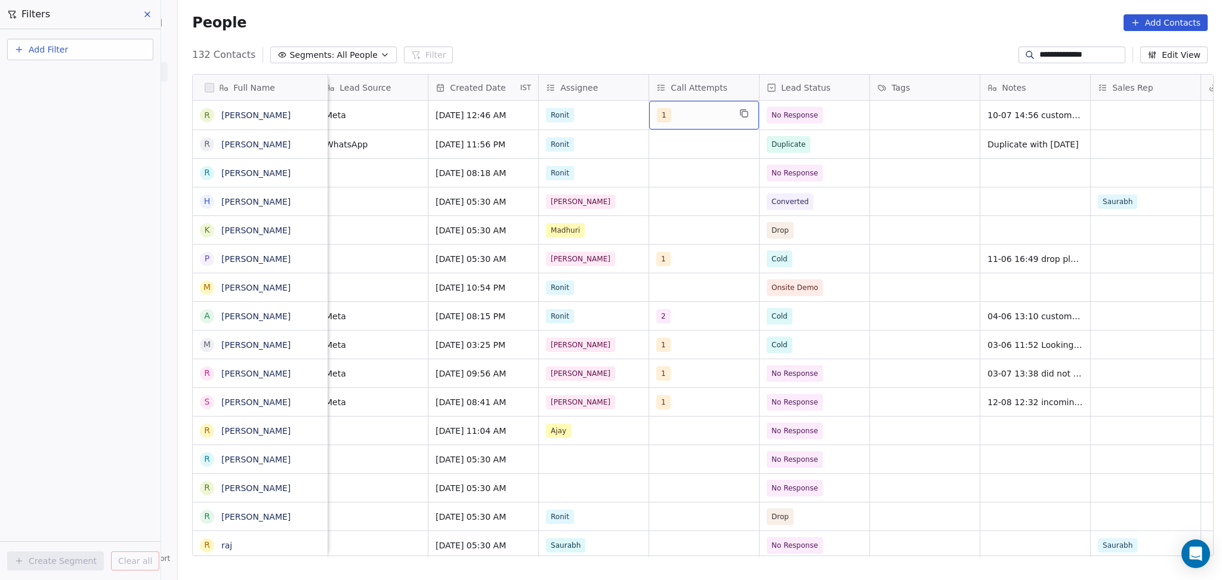
click at [699, 124] on div "1" at bounding box center [704, 115] width 110 height 29
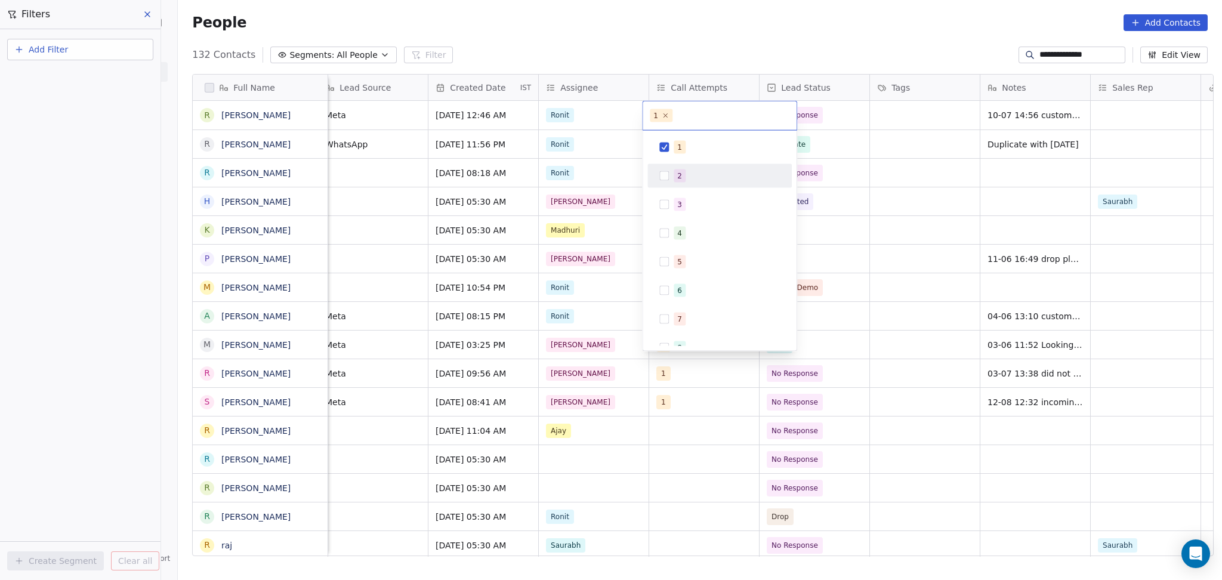
click at [695, 170] on div "2" at bounding box center [727, 176] width 106 height 13
click at [695, 148] on div "1" at bounding box center [727, 147] width 106 height 13
click at [937, 168] on html "**********" at bounding box center [611, 290] width 1222 height 580
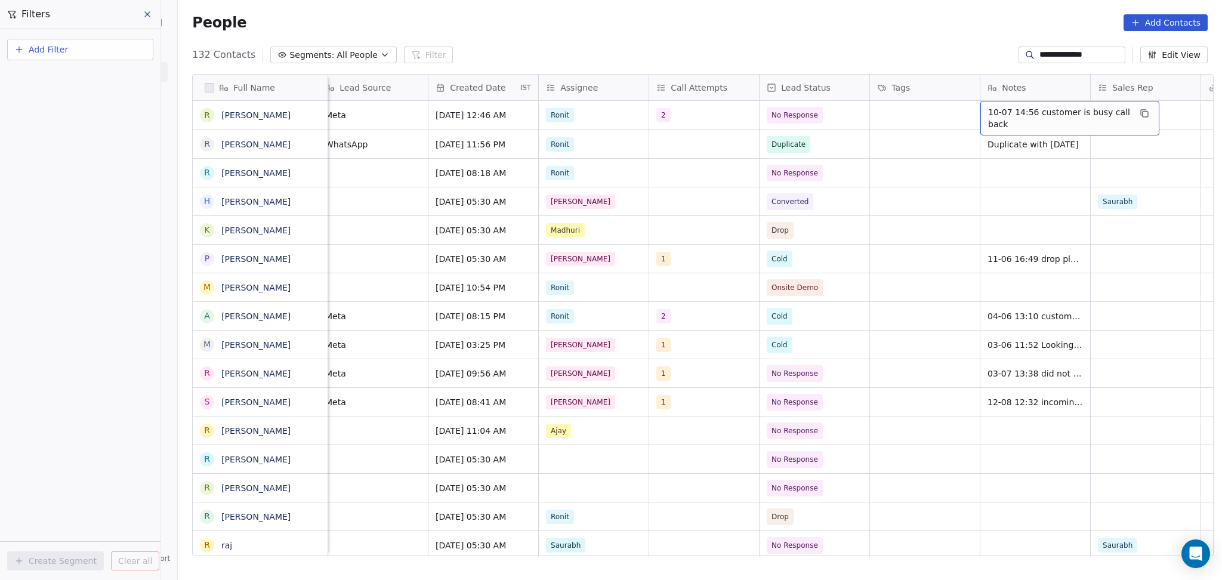
click at [1000, 124] on span "10-07 14:56 customer is busy call back" at bounding box center [1059, 118] width 142 height 24
click at [977, 107] on textarea "**********" at bounding box center [1064, 120] width 178 height 37
type textarea "**********"
click at [905, 180] on html "**********" at bounding box center [611, 290] width 1222 height 580
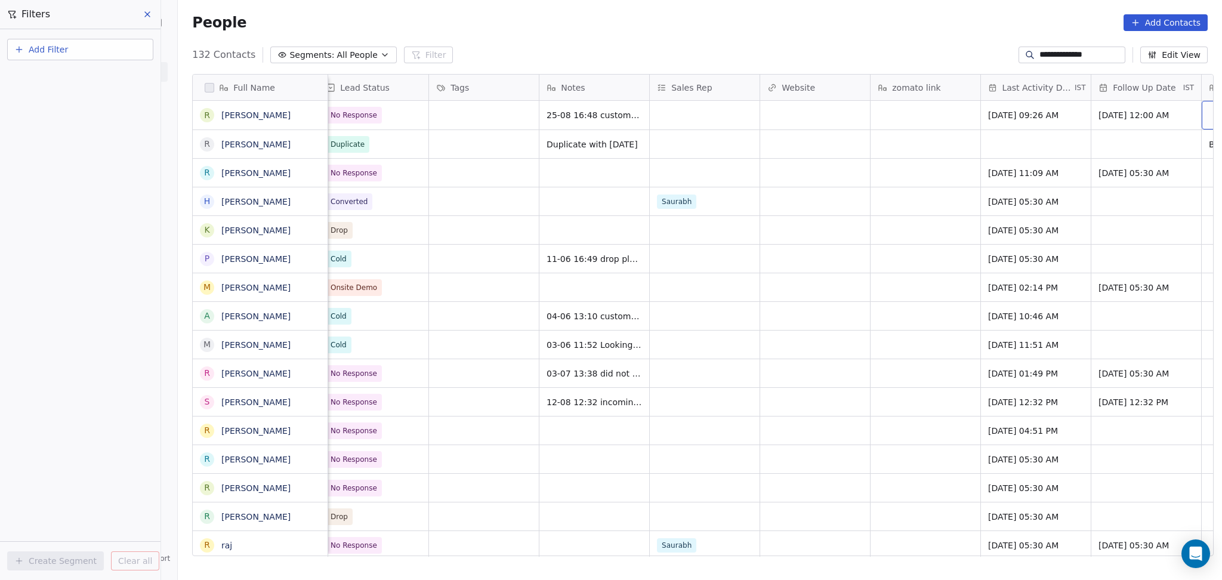
scroll to position [0, 1225]
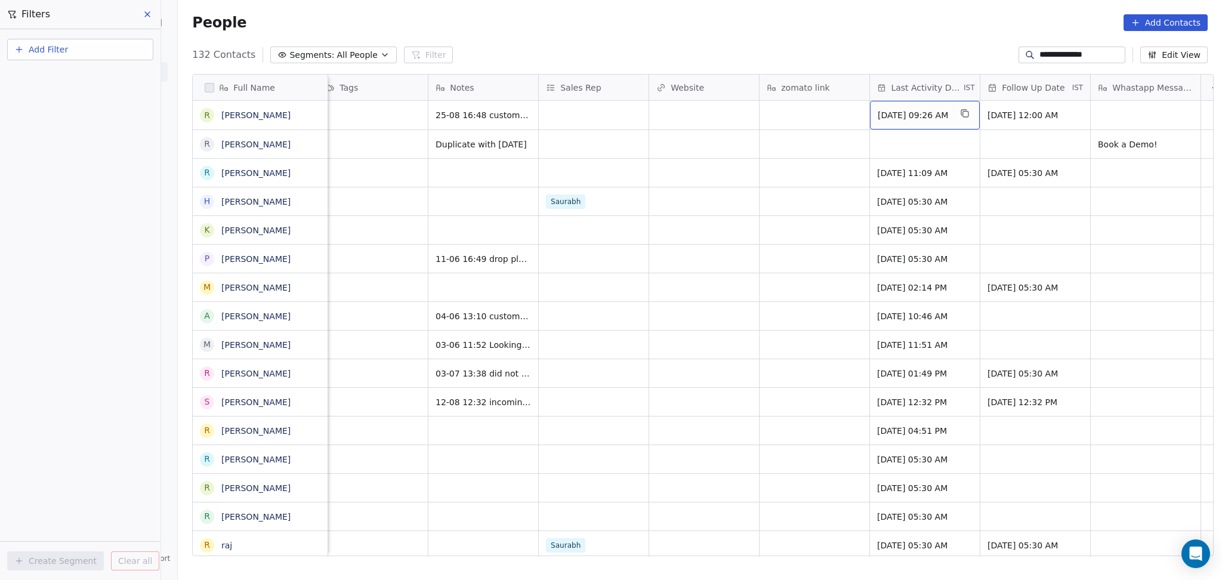
click at [901, 113] on span "[DATE] 09:26 AM" at bounding box center [914, 115] width 73 height 12
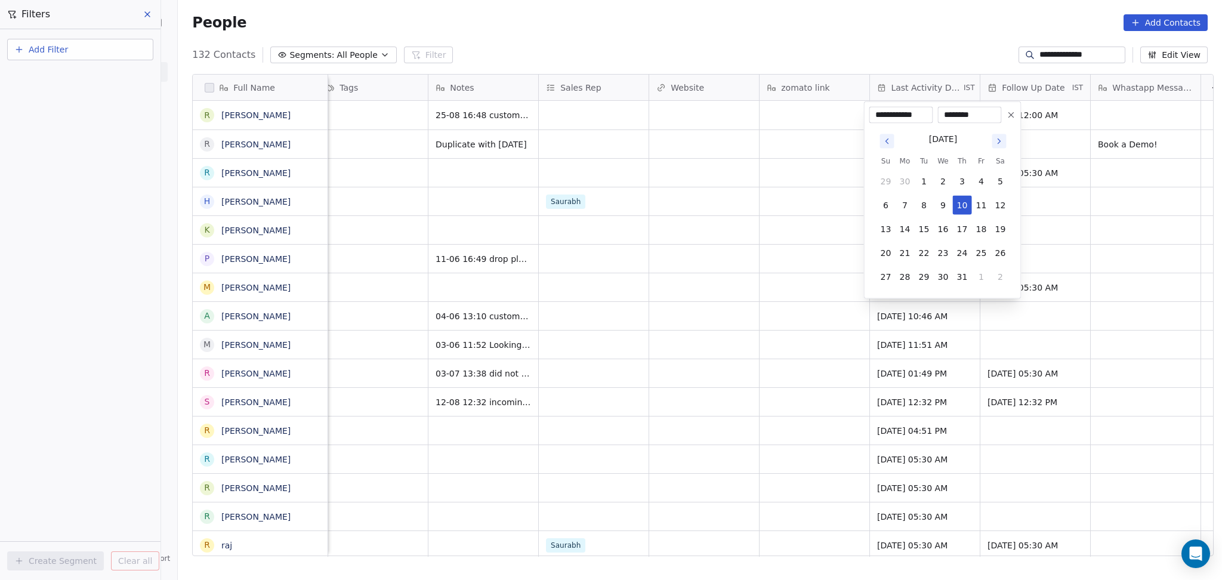
click at [1013, 128] on div "[DATE] Su Mo Tu We Th Fr Sa 29 30 1 2 3 4 5 6 7 8 9 10 11 12 13 14 15 16 17 18 …" at bounding box center [942, 209] width 147 height 170
click at [1004, 137] on icon "Go to next month" at bounding box center [999, 142] width 10 height 10
click at [899, 285] on button "25" at bounding box center [904, 276] width 19 height 19
type input "**********"
click at [842, 260] on html "**********" at bounding box center [611, 290] width 1222 height 580
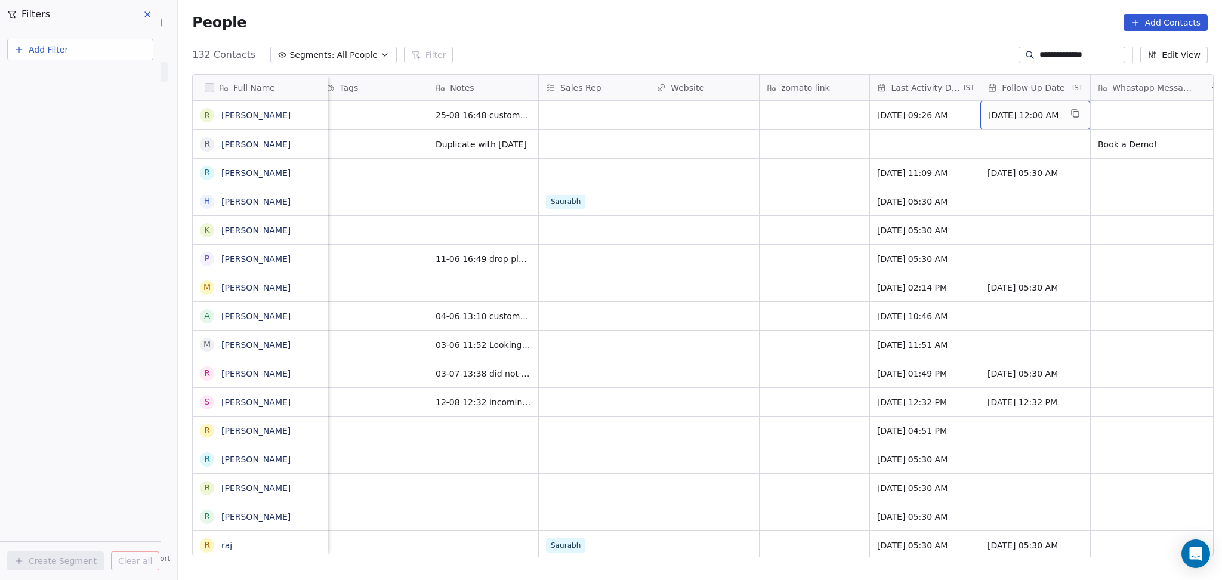
click at [1022, 119] on span "[DATE] 12:00 AM" at bounding box center [1024, 115] width 73 height 12
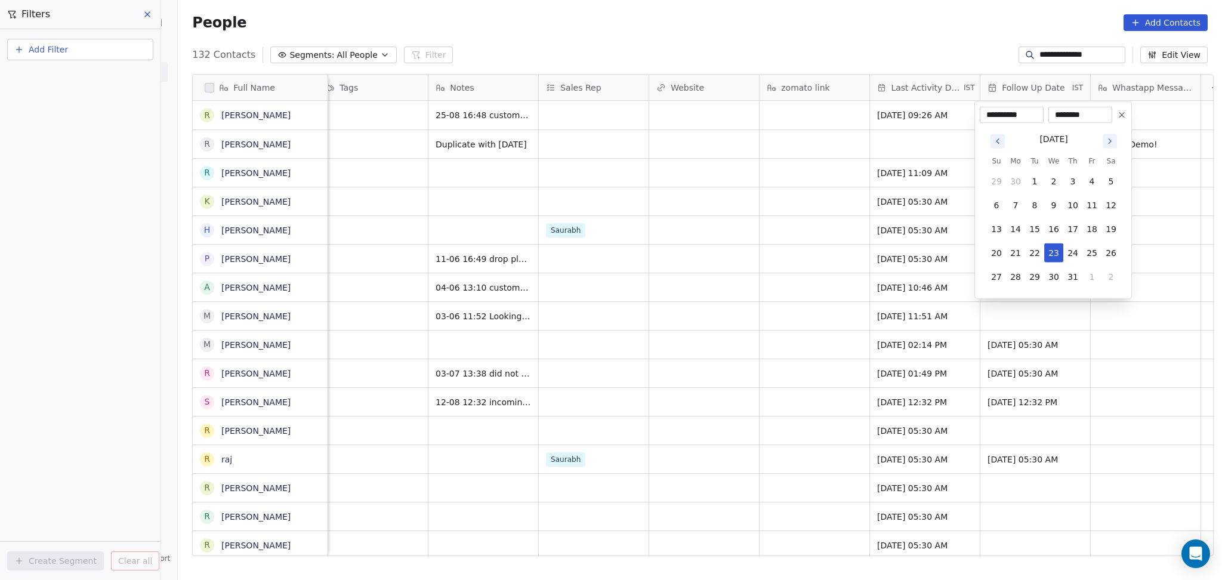
click at [1108, 142] on icon "Go to next month" at bounding box center [1110, 142] width 10 height 10
click at [1076, 294] on button "4" at bounding box center [1073, 300] width 19 height 19
type input "**********"
click at [755, 284] on html "**********" at bounding box center [611, 290] width 1222 height 580
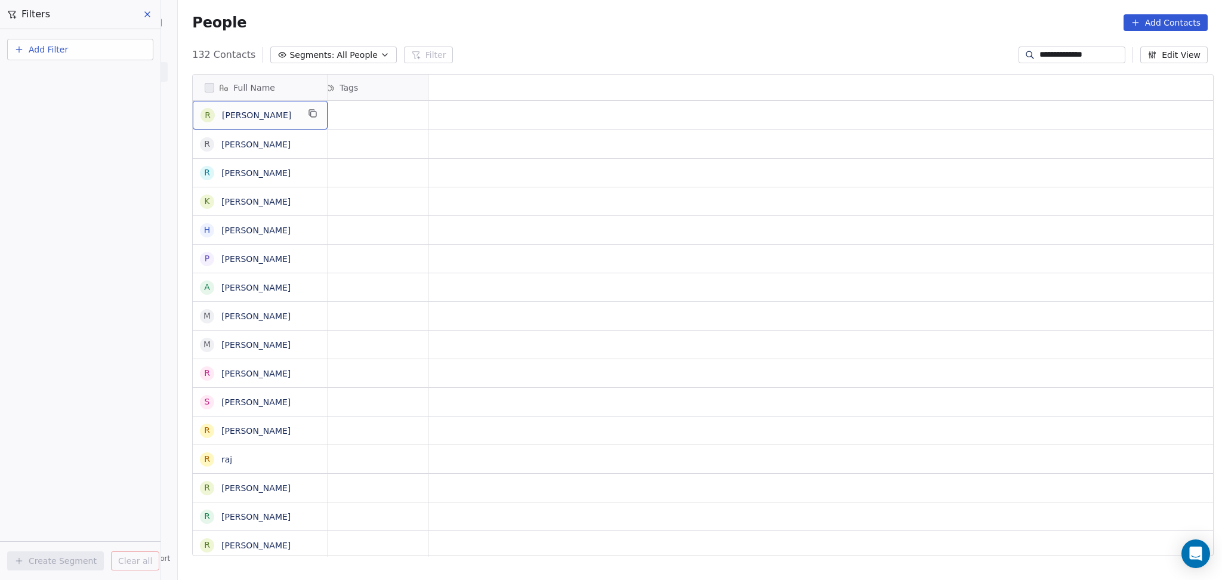
scroll to position [0, 0]
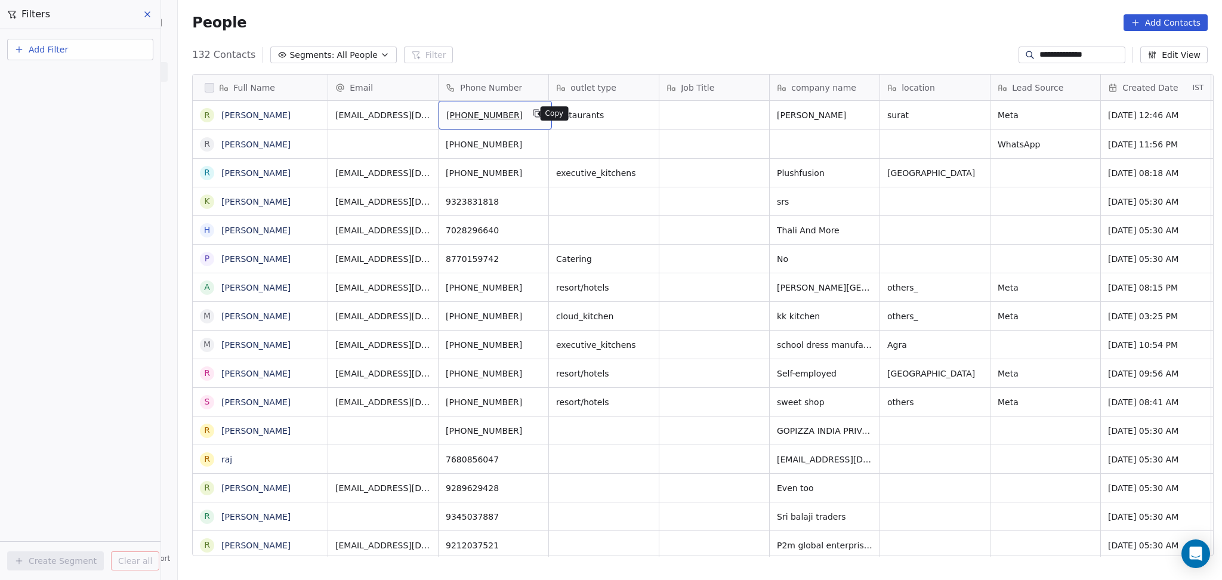
click at [532, 114] on icon "grid" at bounding box center [537, 114] width 10 height 10
click at [1039, 48] on div "**********" at bounding box center [1072, 55] width 107 height 17
click at [1040, 51] on input "**********" at bounding box center [1082, 55] width 84 height 12
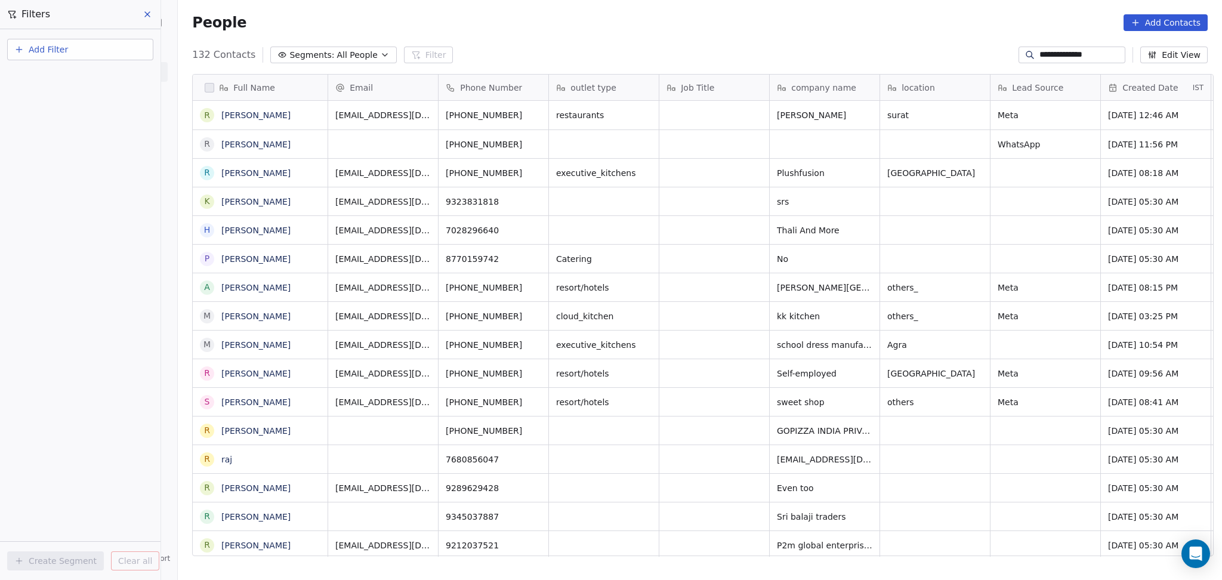
click at [1040, 51] on input "**********" at bounding box center [1082, 55] width 84 height 12
paste input "****"
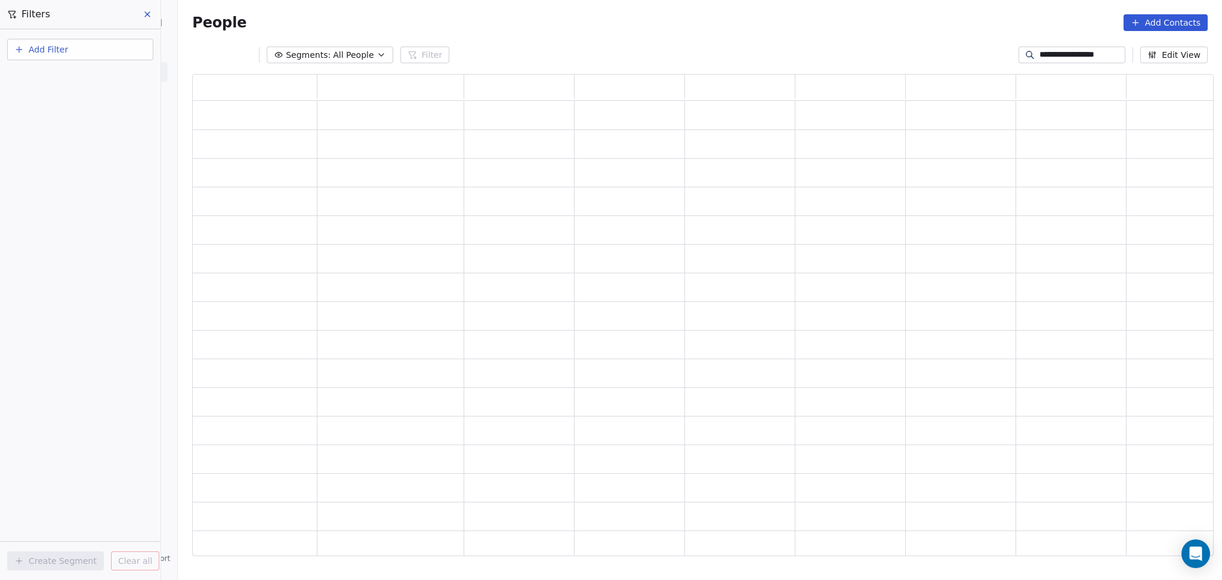
scroll to position [470, 1009]
type input "**********"
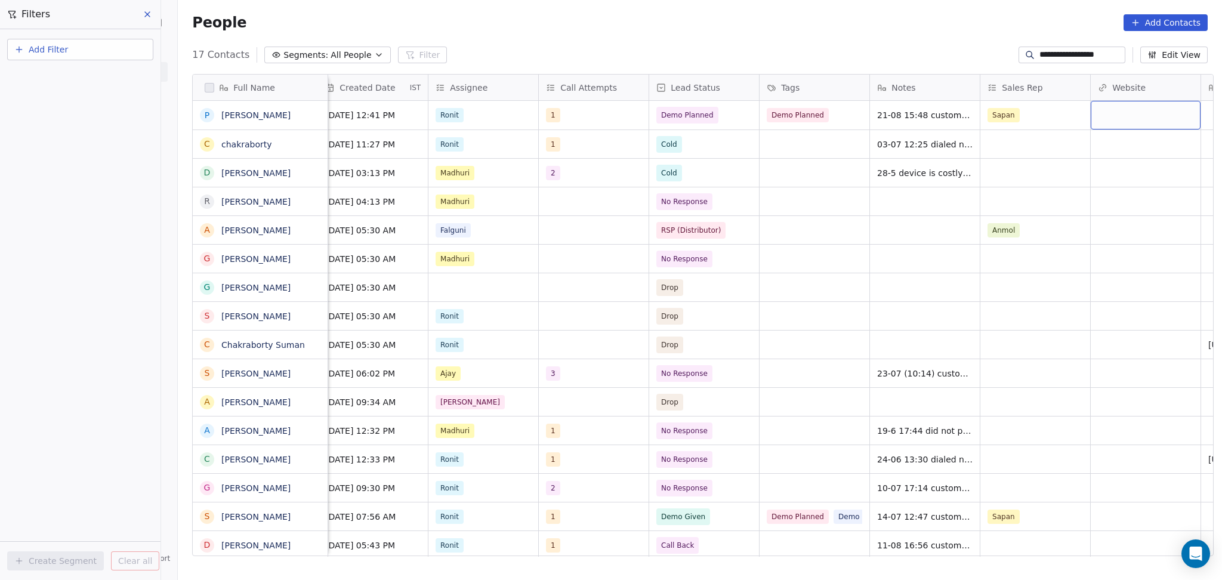
scroll to position [0, 893]
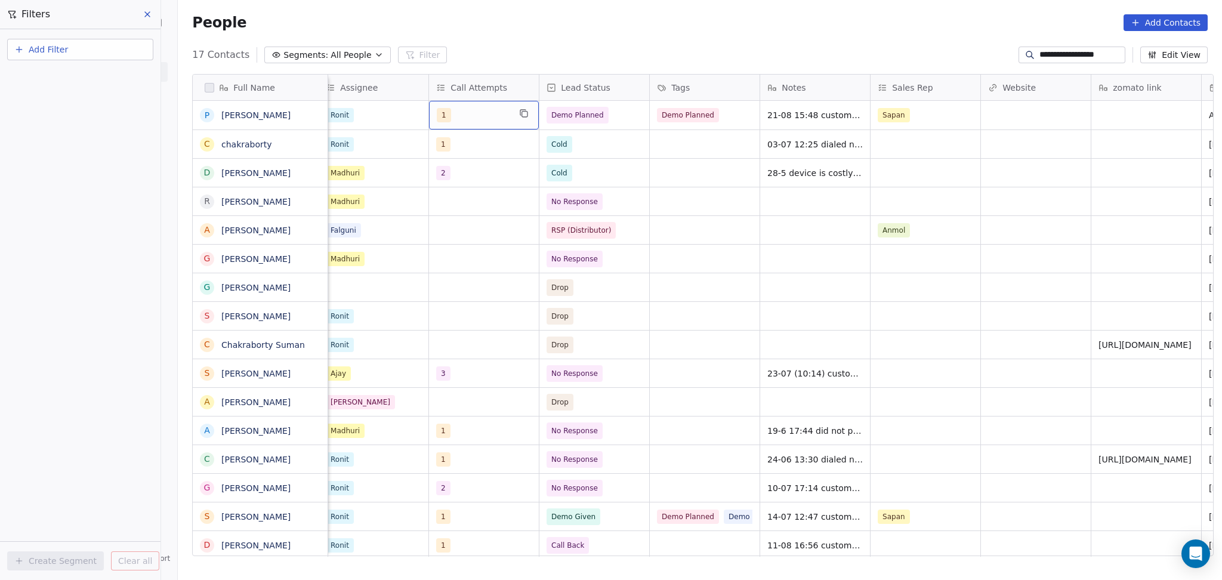
click at [461, 119] on div "1" at bounding box center [473, 115] width 73 height 14
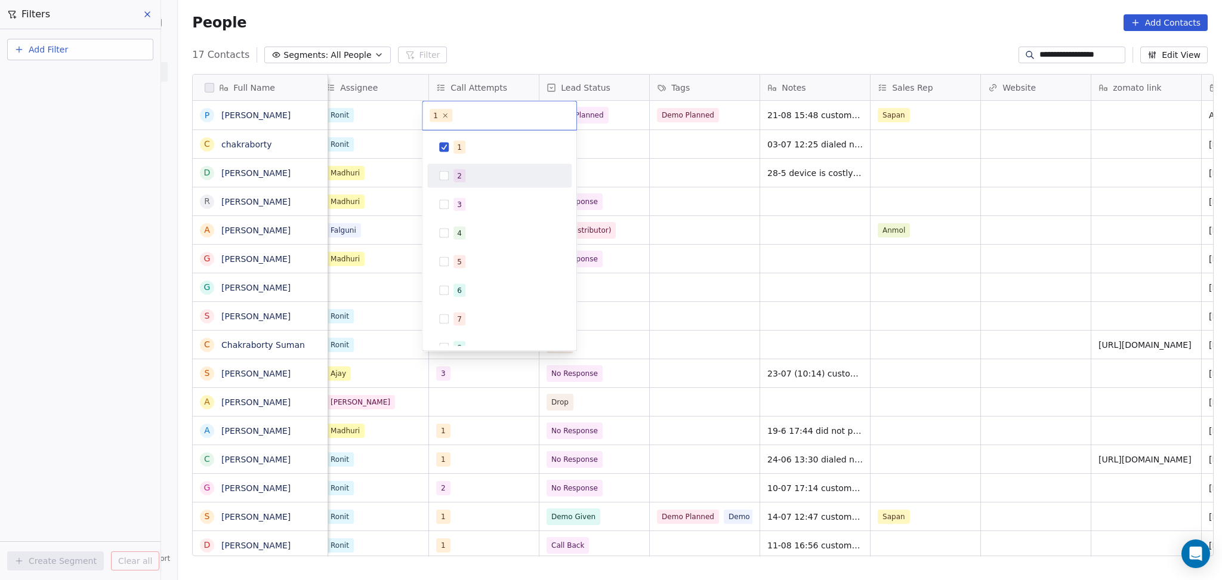
click at [461, 171] on span "2" at bounding box center [460, 176] width 12 height 13
click at [465, 150] on div "1" at bounding box center [507, 147] width 106 height 13
click at [728, 158] on html "**********" at bounding box center [611, 290] width 1222 height 580
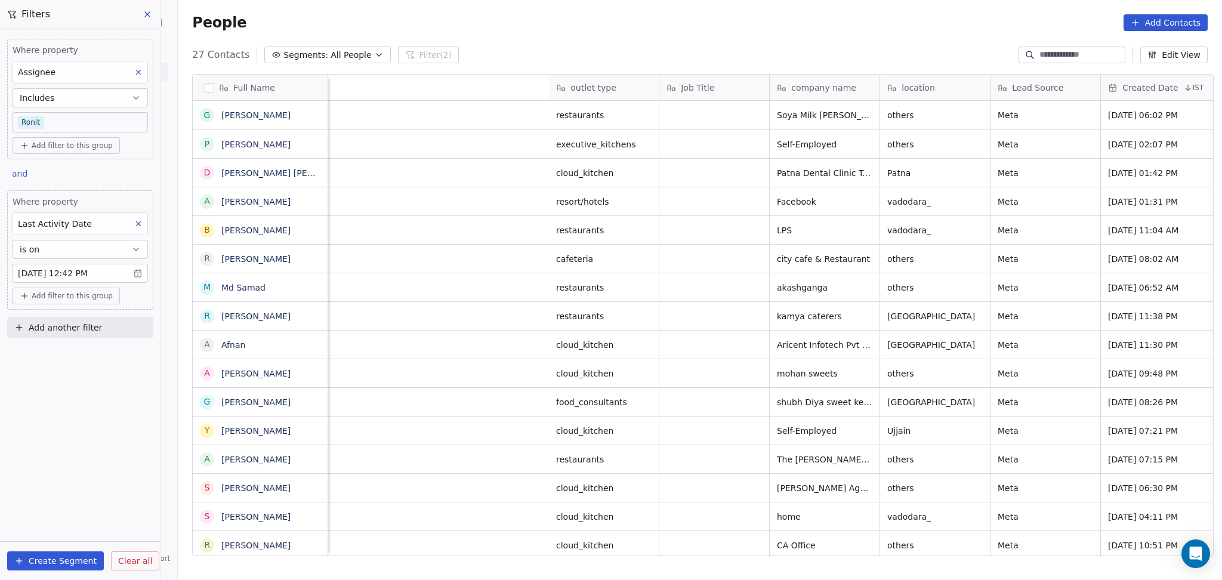
scroll to position [498, 1038]
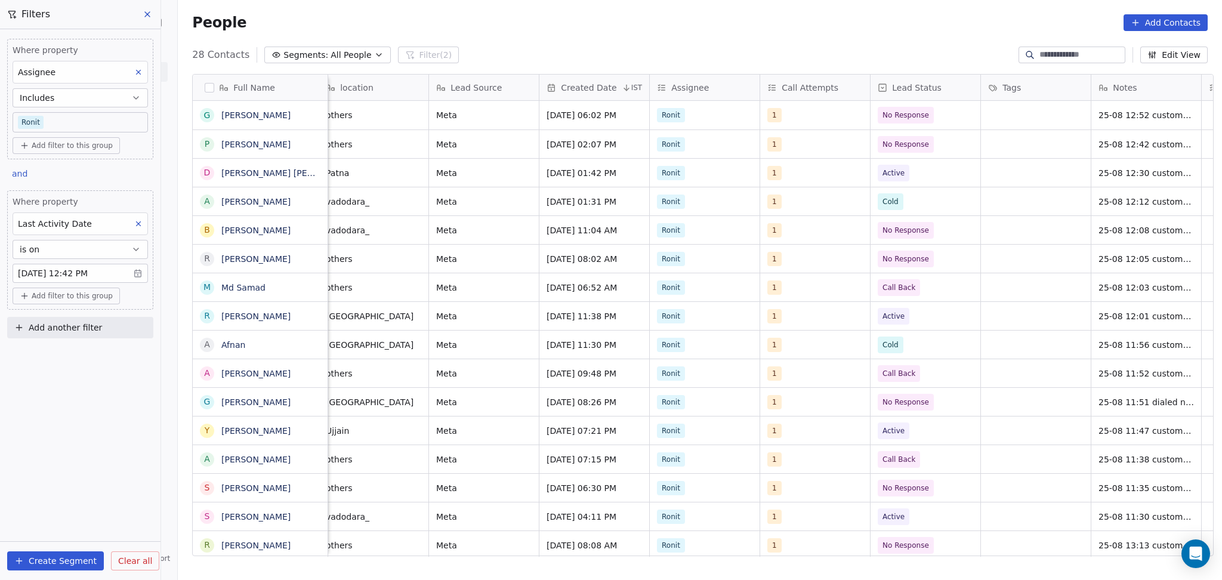
click at [81, 124] on body "On2Cook India Pvt. Ltd. Contacts People Marketing Workflows Campaigns Sales Pip…" at bounding box center [611, 290] width 1222 height 580
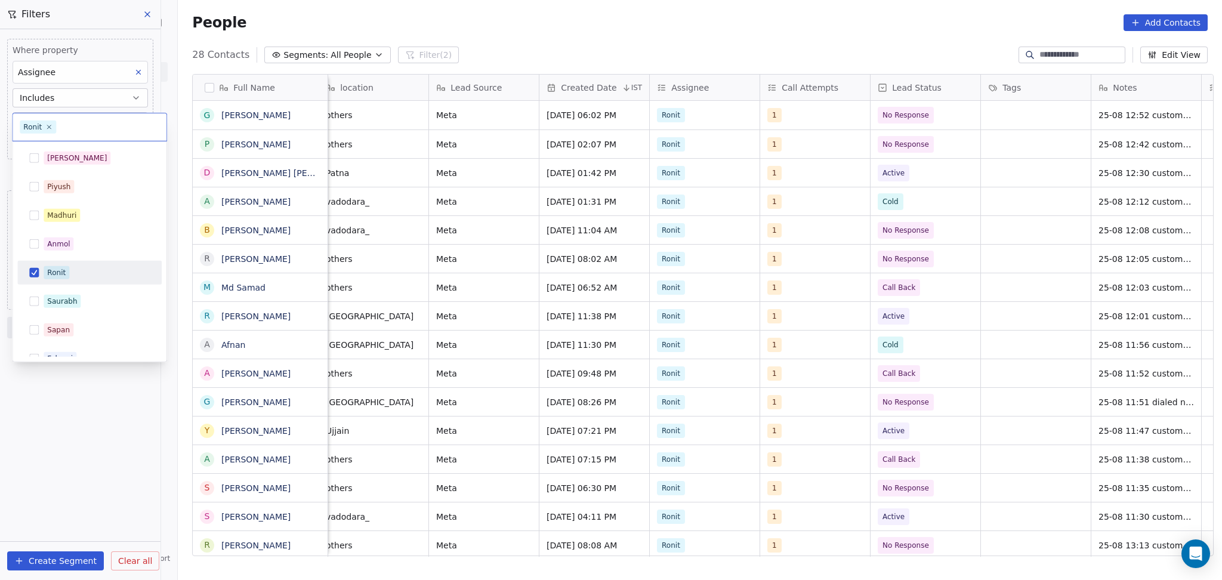
click at [80, 269] on div "Ronit" at bounding box center [97, 272] width 106 height 13
click at [70, 149] on div "[PERSON_NAME]" at bounding box center [89, 158] width 135 height 19
click at [78, 420] on html "On2Cook India Pvt. Ltd. Contacts People Marketing Workflows Campaigns Sales Pip…" at bounding box center [611, 290] width 1222 height 580
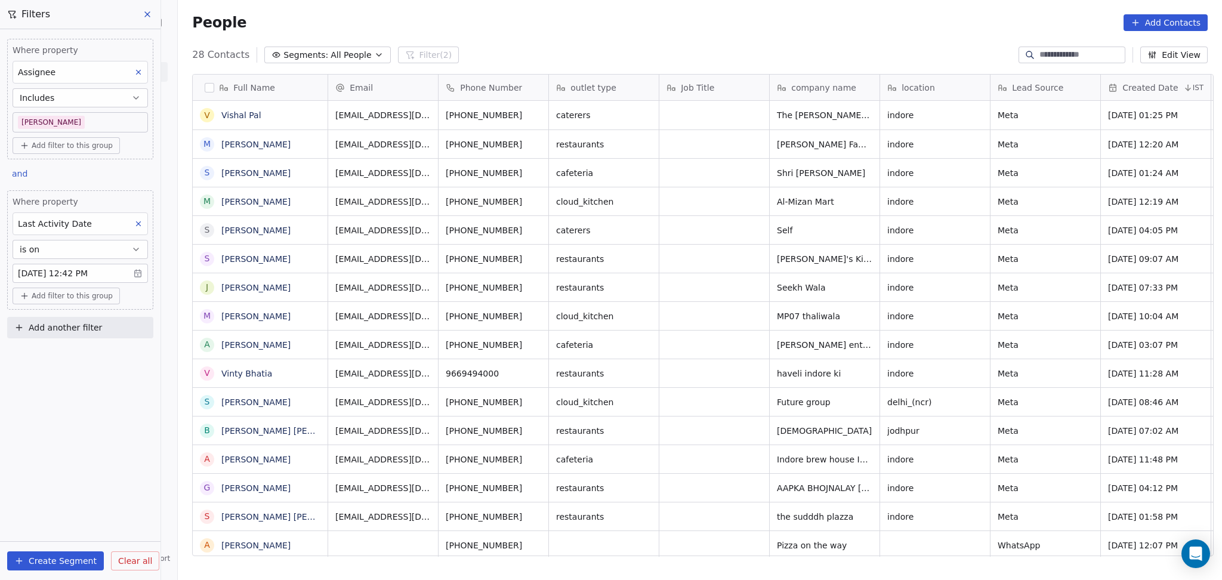
click at [68, 128] on div "[PERSON_NAME]" at bounding box center [81, 122] width 136 height 20
click at [68, 128] on body "On2Cook India Pvt. Ltd. Contacts People Marketing Workflows Campaigns Sales Pip…" at bounding box center [611, 290] width 1222 height 580
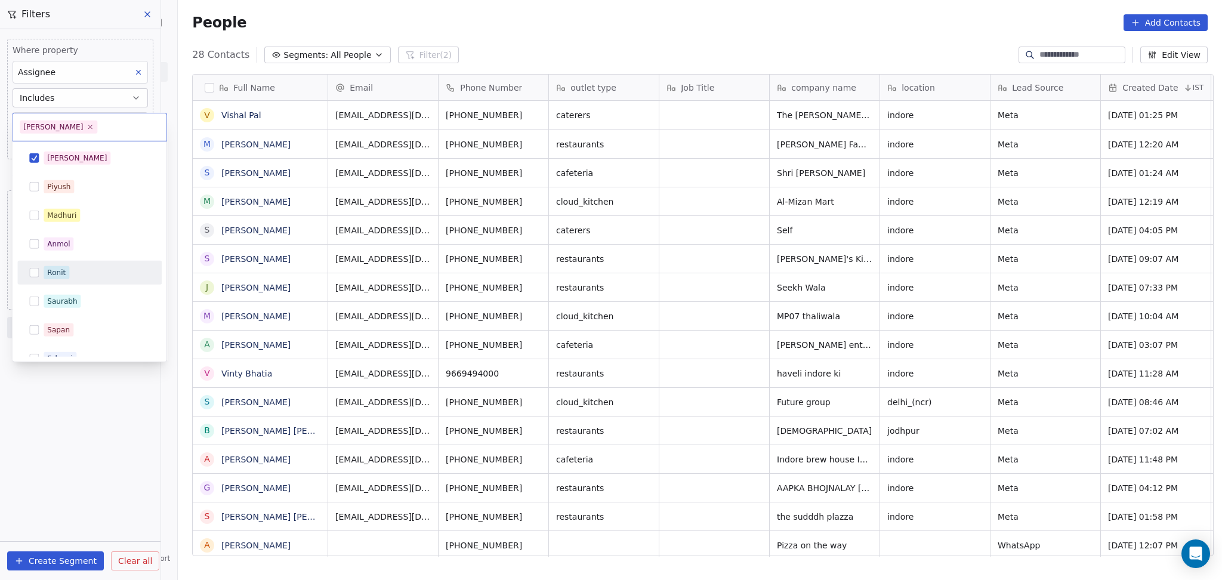
click at [58, 272] on div "Ronit" at bounding box center [56, 272] width 19 height 11
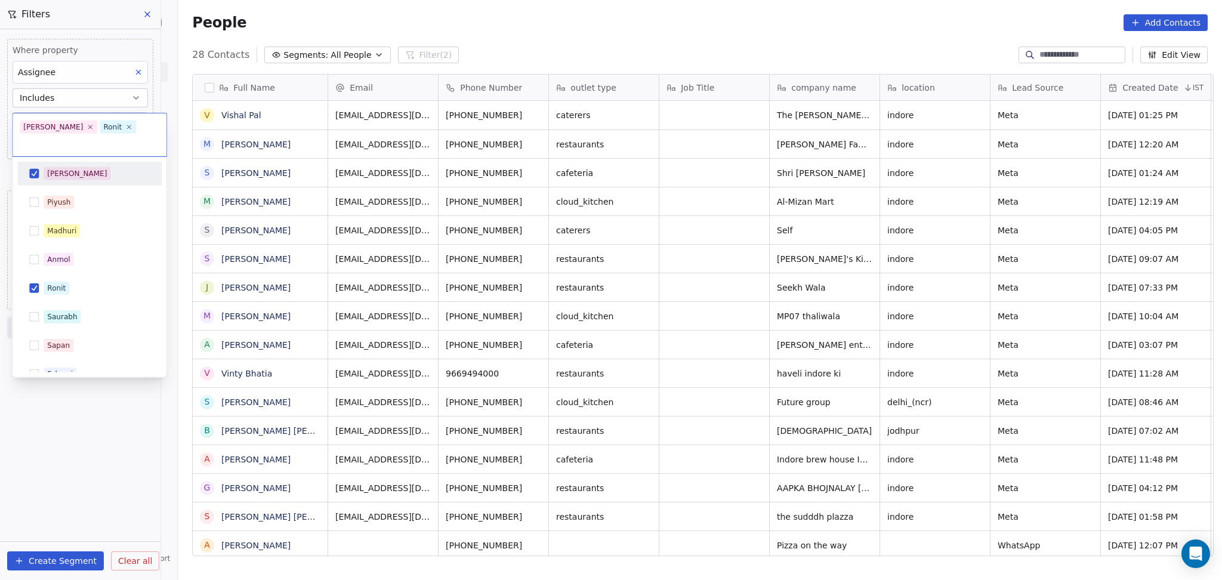
click at [71, 167] on div "[PERSON_NAME]" at bounding box center [97, 173] width 106 height 13
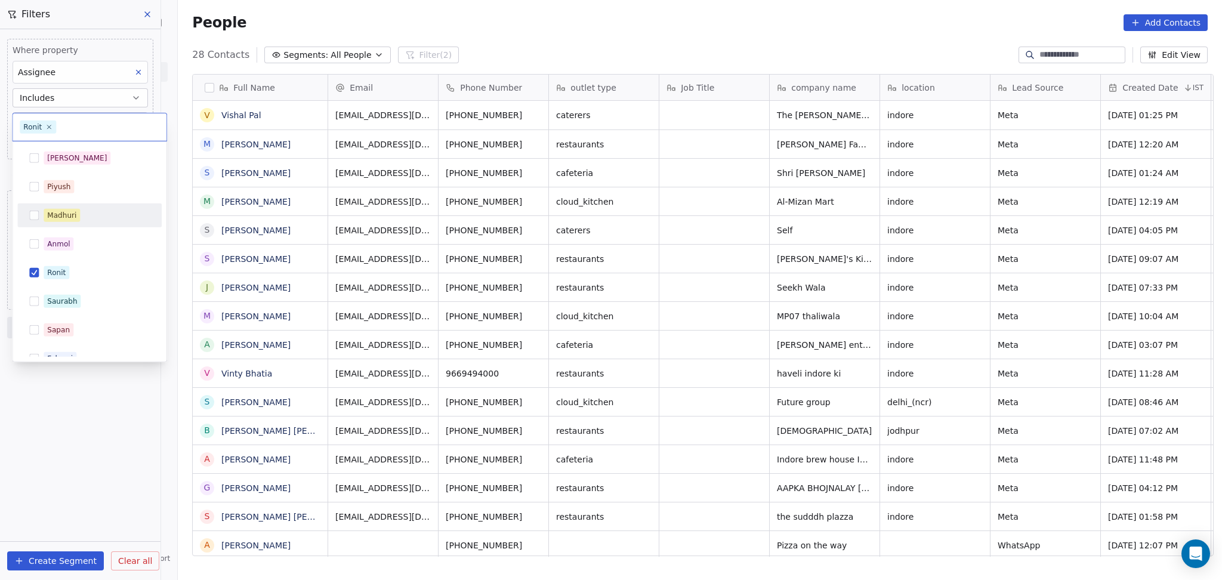
click at [134, 482] on html "On2Cook India Pvt. Ltd. Contacts People Marketing Workflows Campaigns Sales Pip…" at bounding box center [611, 290] width 1222 height 580
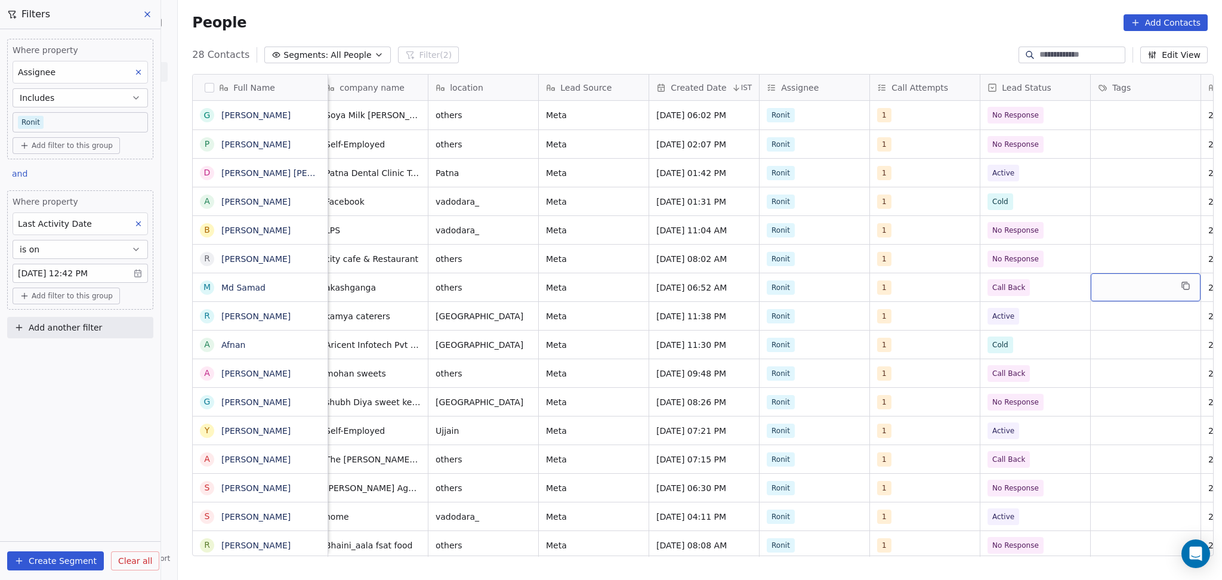
scroll to position [0, 562]
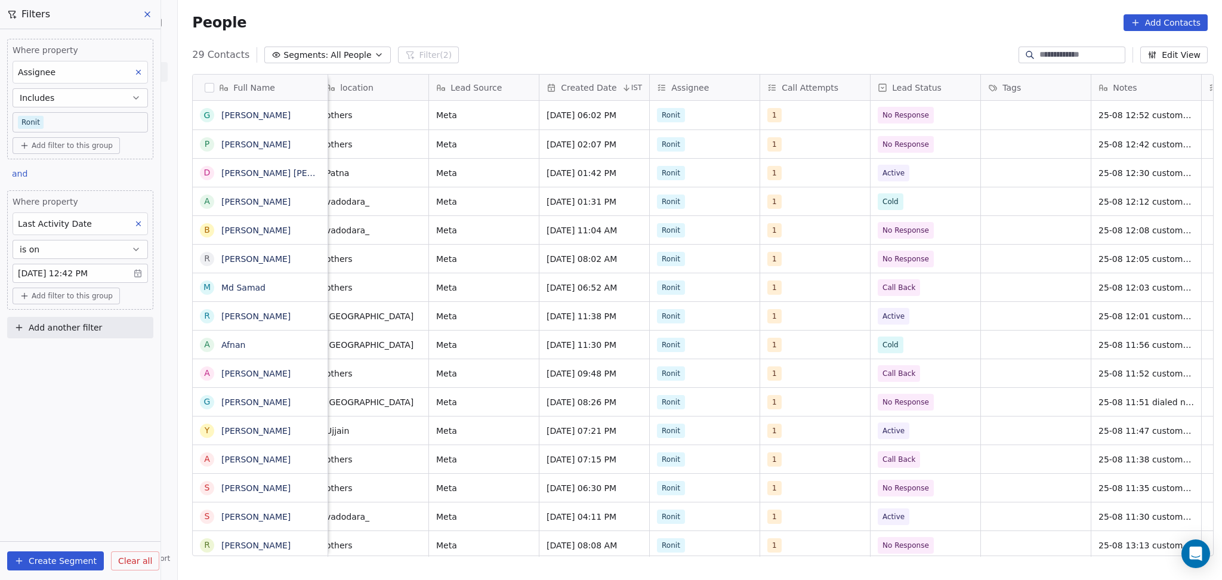
click at [94, 332] on span "Add another filter" at bounding box center [65, 328] width 73 height 13
click at [86, 358] on span "Contact properties" at bounding box center [59, 356] width 78 height 13
type input "****"
click at [84, 433] on div "Lead Status" at bounding box center [80, 438] width 121 height 12
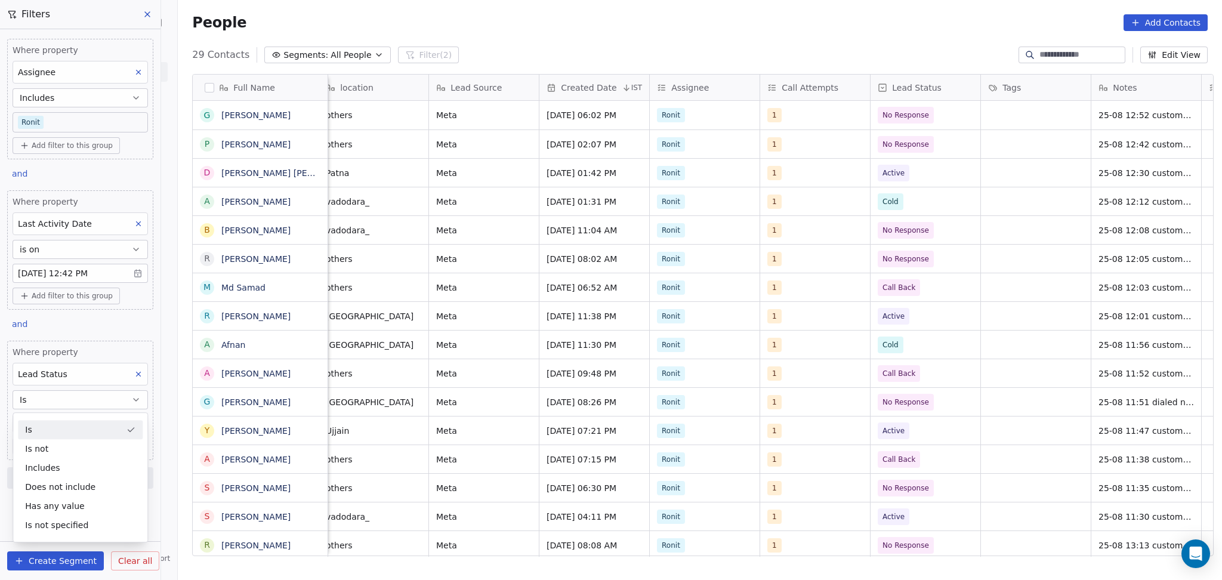
click at [83, 429] on div "Is" at bounding box center [80, 429] width 125 height 19
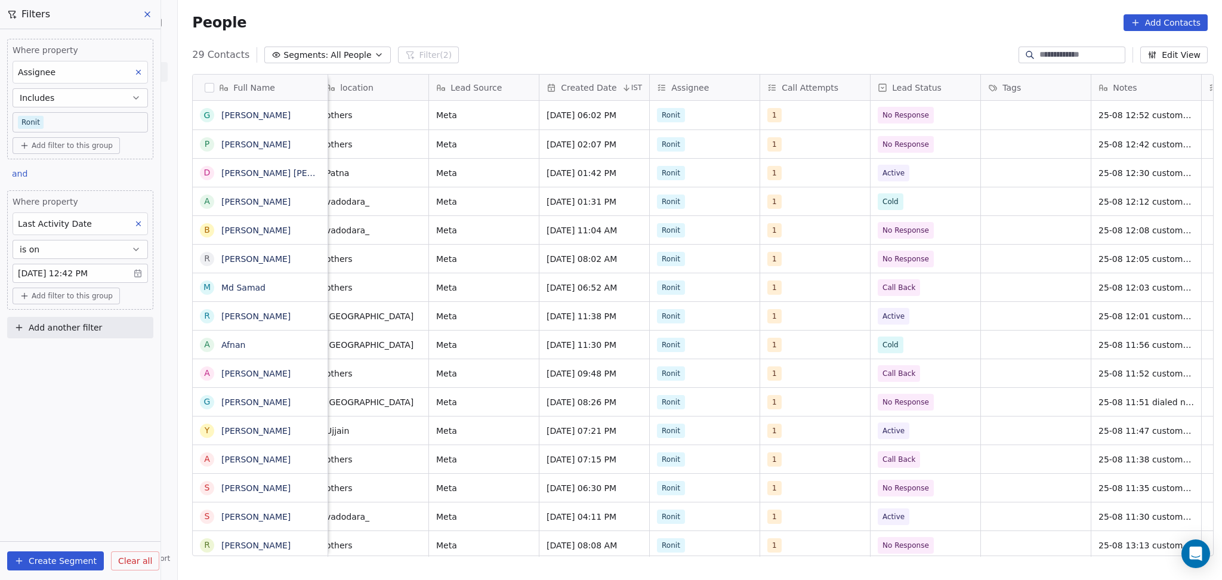
click at [75, 333] on span "Add another filter" at bounding box center [65, 328] width 73 height 13
click at [70, 362] on span "Contact properties" at bounding box center [59, 356] width 78 height 13
type input "****"
click at [78, 441] on div "Lead Status" at bounding box center [80, 438] width 121 height 12
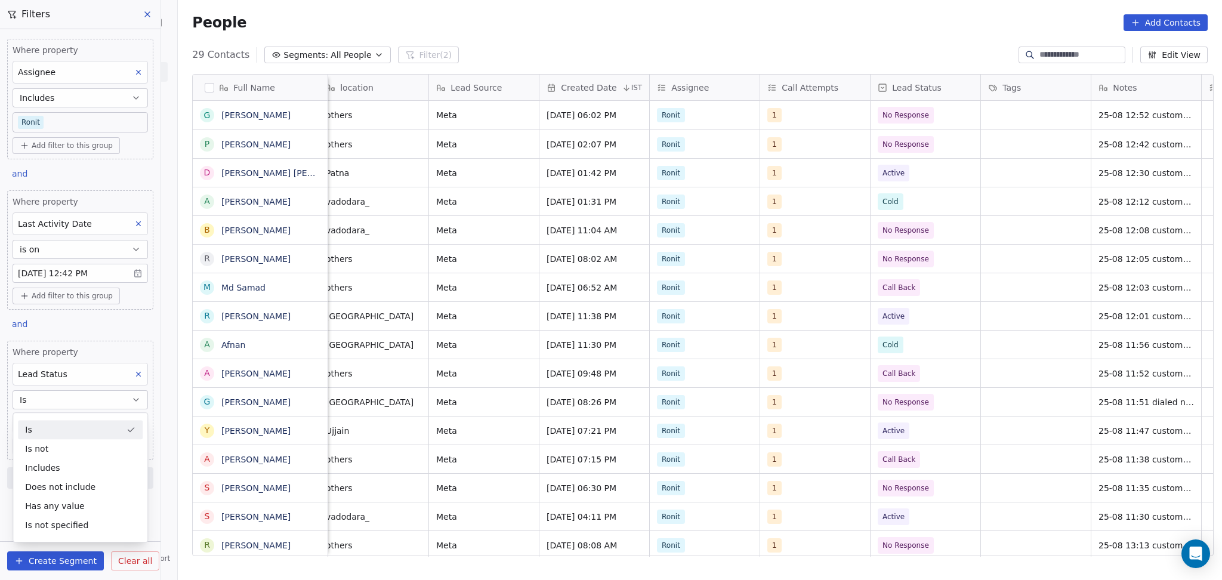
click at [81, 424] on div "Is" at bounding box center [80, 429] width 125 height 19
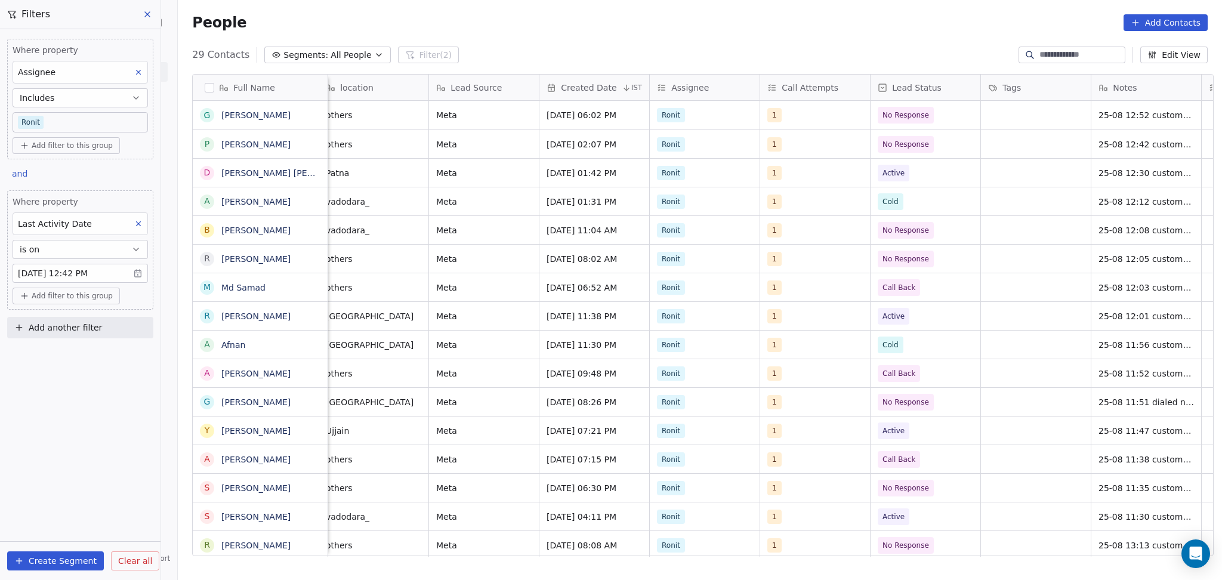
click at [82, 323] on span "Add another filter" at bounding box center [65, 328] width 73 height 13
click at [79, 357] on span "Contact properties" at bounding box center [59, 356] width 78 height 13
type input "****"
click at [75, 434] on div "Lead Status" at bounding box center [80, 438] width 121 height 12
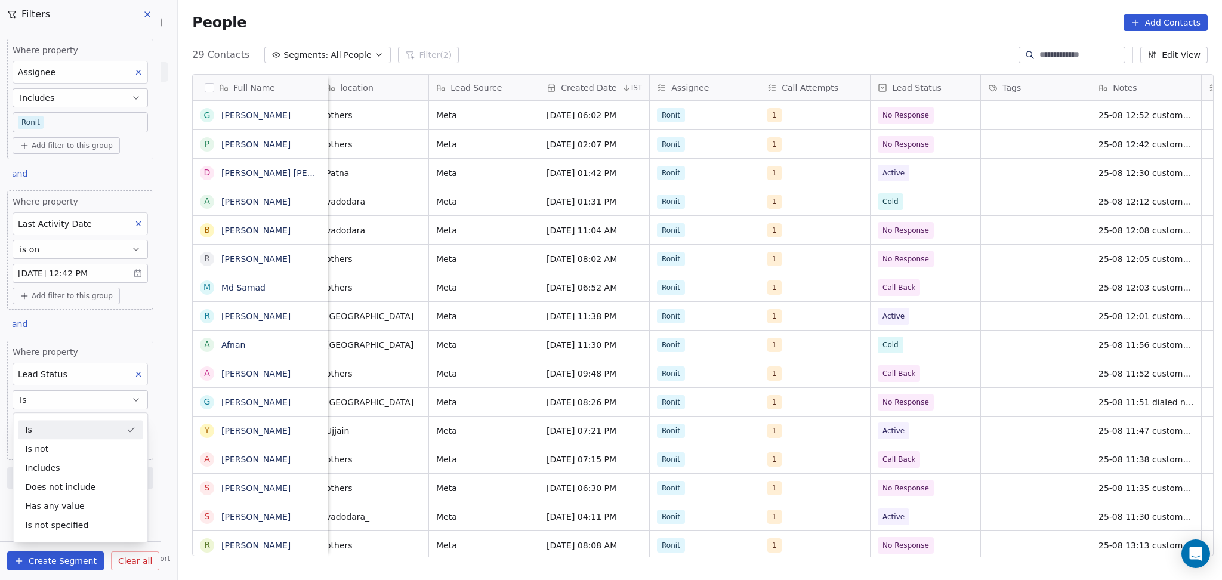
click at [74, 402] on button "Is" at bounding box center [81, 399] width 136 height 19
click at [74, 421] on body "On2Cook India Pvt. Ltd. Contacts People Marketing Workflows Campaigns Sales Pip…" at bounding box center [611, 290] width 1222 height 580
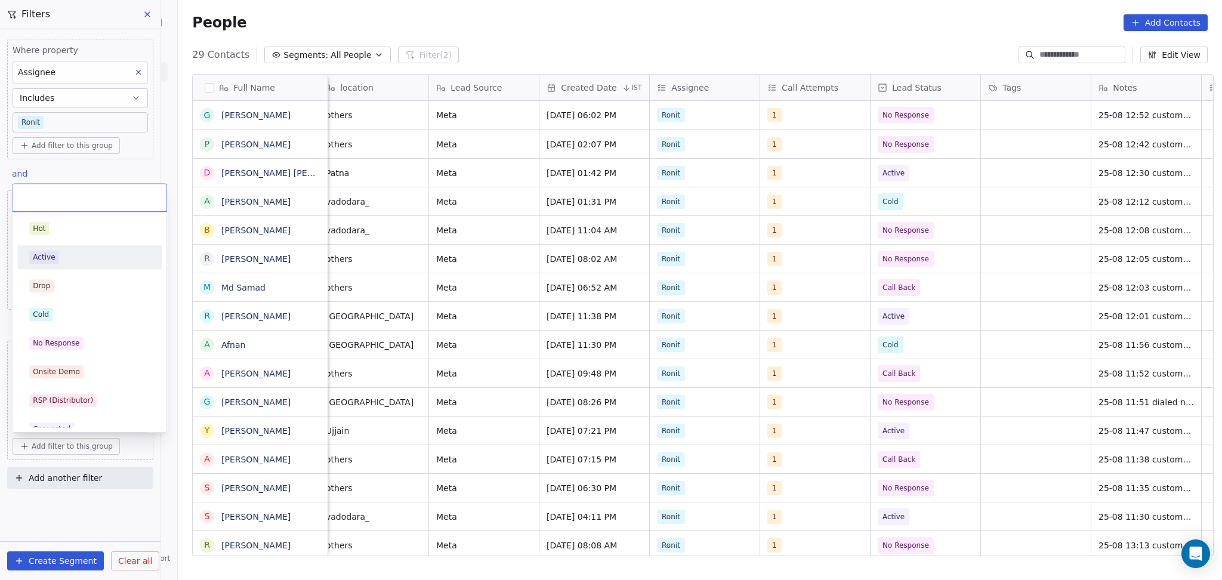
click at [98, 252] on div "Active" at bounding box center [89, 257] width 121 height 13
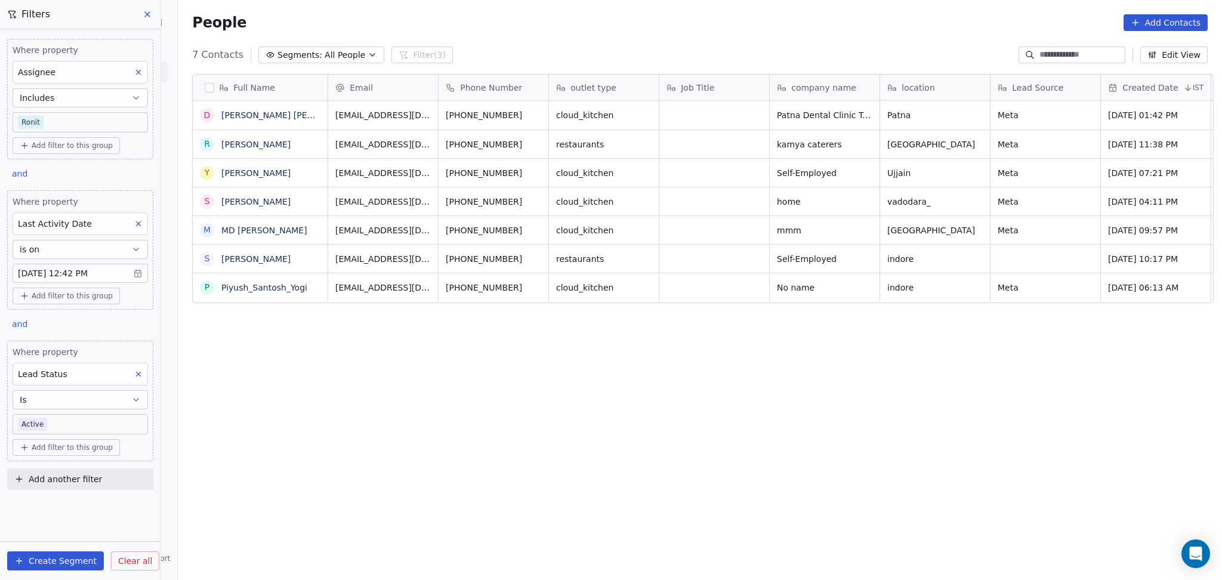
scroll to position [498, 1038]
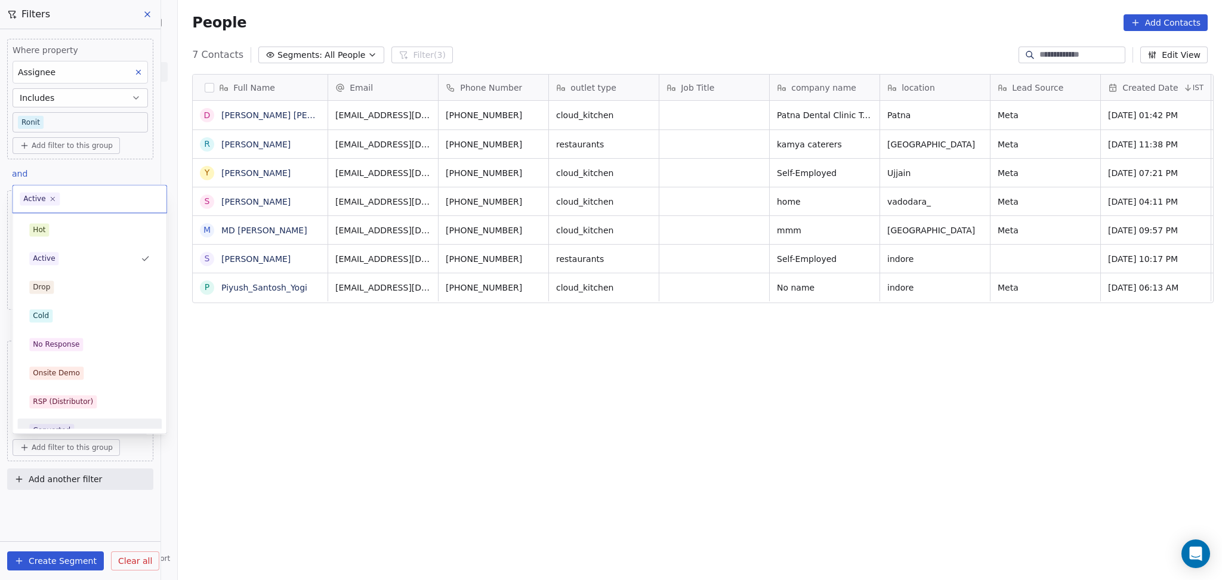
click at [110, 427] on body "On2Cook India Pvt. Ltd. Contacts People Marketing Workflows Campaigns Sales Pip…" at bounding box center [611, 290] width 1222 height 580
click at [81, 343] on div "No Response" at bounding box center [89, 344] width 121 height 13
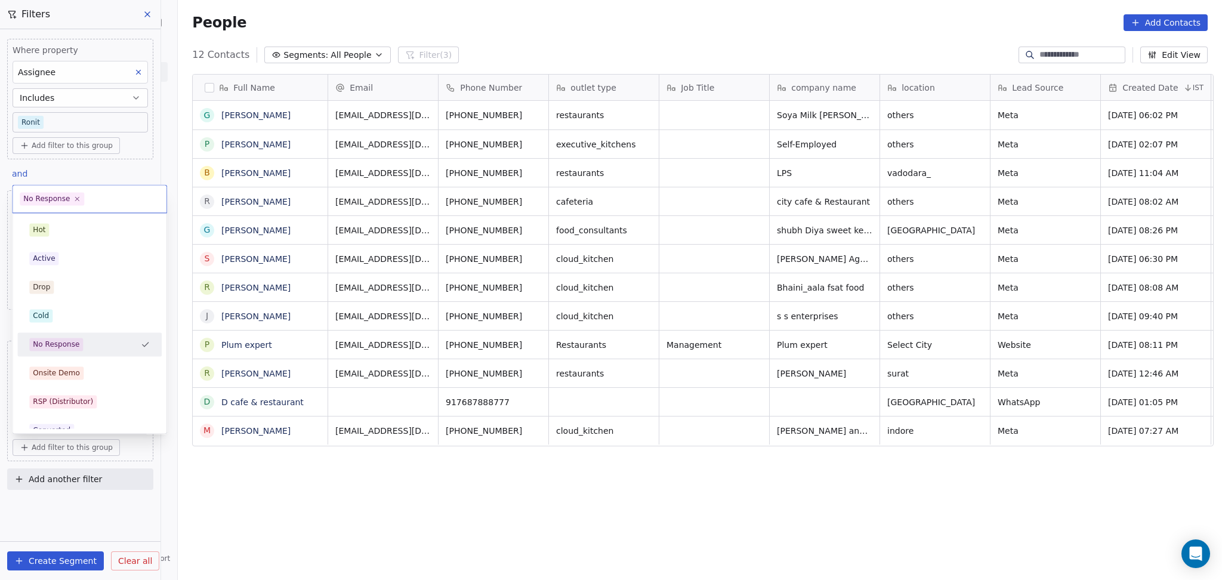
click at [90, 418] on body "On2Cook India Pvt. Ltd. Contacts People Marketing Workflows Campaigns Sales Pip…" at bounding box center [611, 290] width 1222 height 580
click at [105, 321] on div "Cold" at bounding box center [89, 315] width 121 height 13
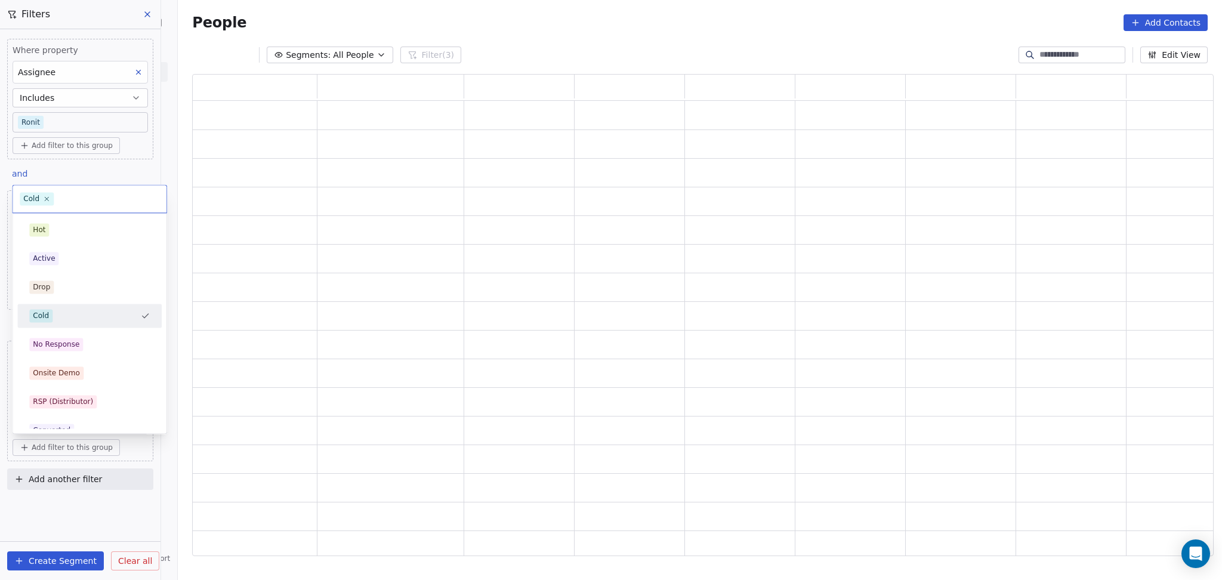
scroll to position [470, 1009]
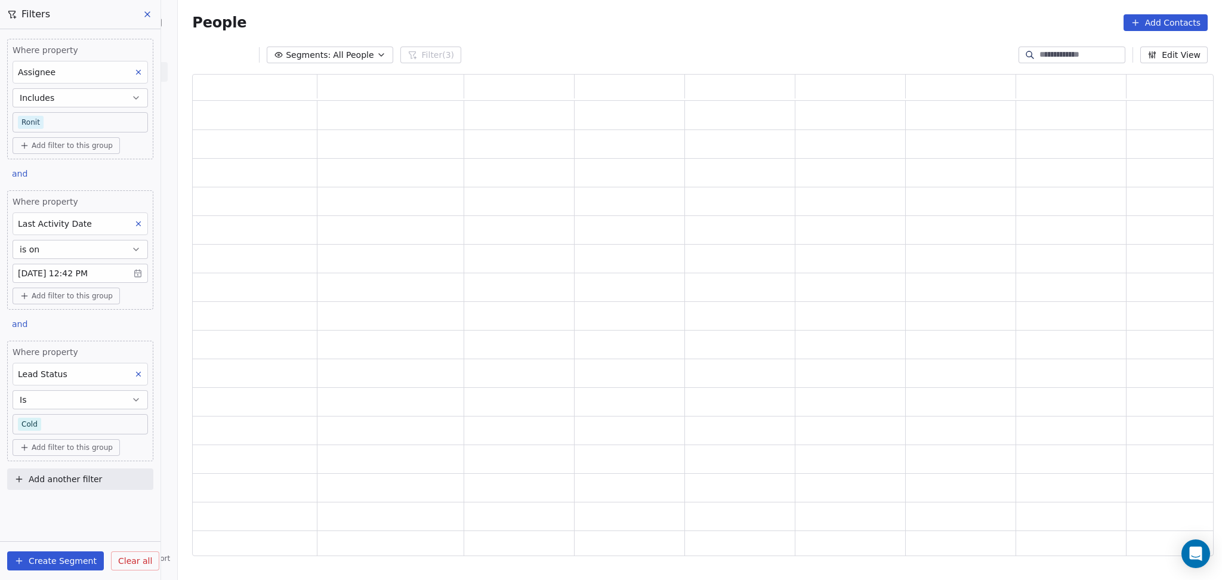
click at [475, 41] on div "People Add Contacts" at bounding box center [700, 22] width 1045 height 45
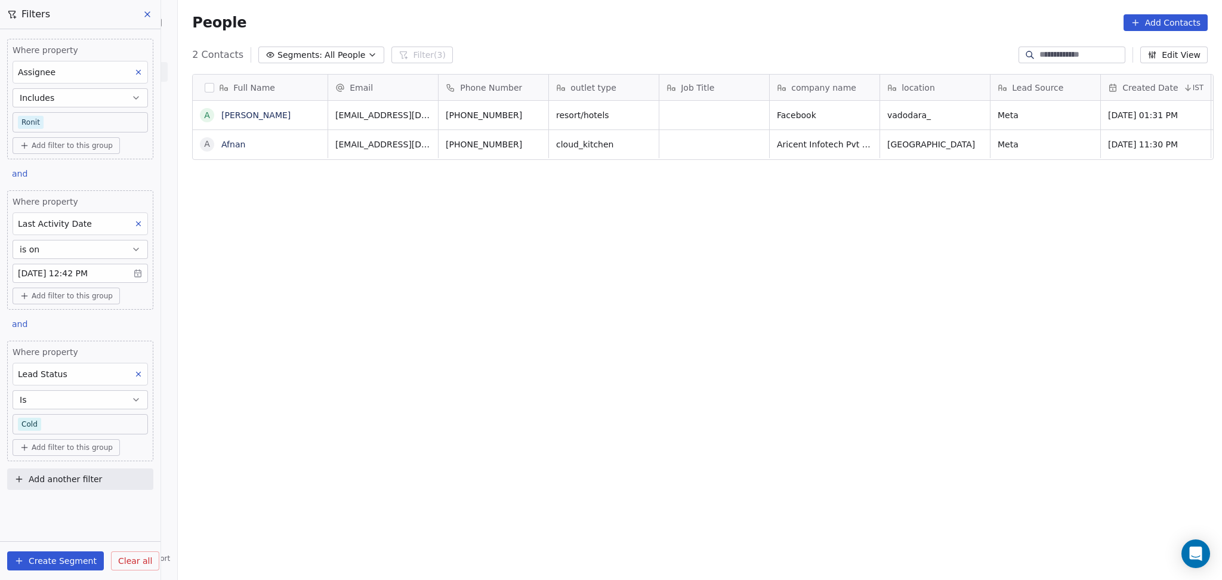
scroll to position [498, 1038]
click at [0, 374] on div "Where property Assignee Includes Ronit Add filter to this group and Where prope…" at bounding box center [80, 262] width 161 height 466
click at [352, 282] on div "Full Name A Ajay Verma A Afnan Email Phone Number outlet type Job Title company…" at bounding box center [700, 319] width 1045 height 510
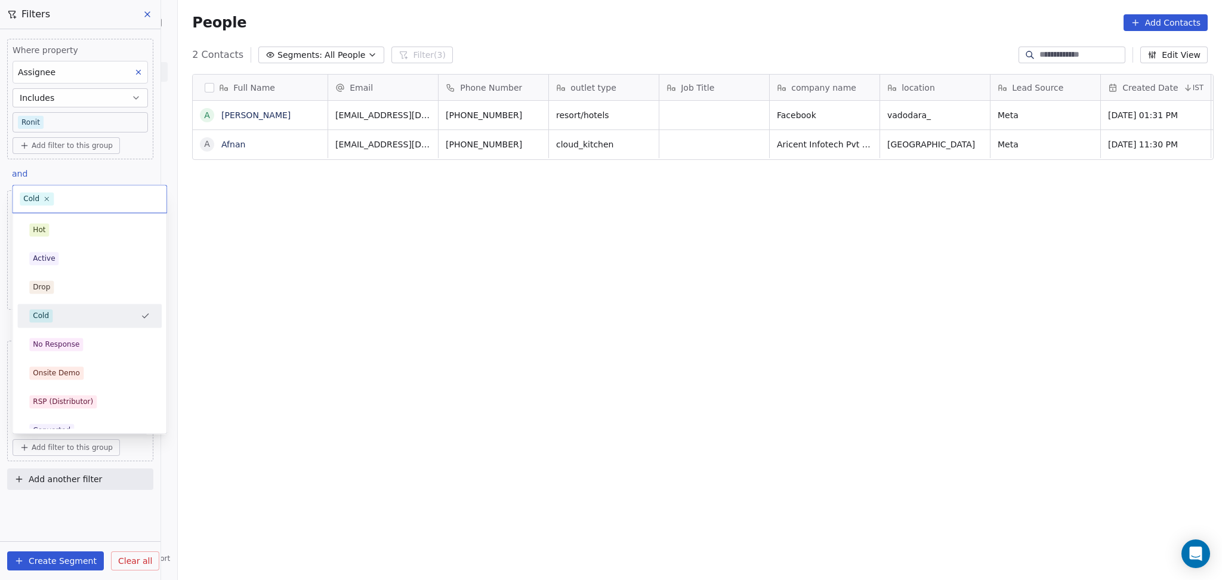
click at [90, 424] on body "On2Cook India Pvt. Ltd. Contacts People Marketing Workflows Campaigns Sales Pip…" at bounding box center [611, 290] width 1222 height 580
click at [81, 348] on div "No Response" at bounding box center [89, 344] width 121 height 13
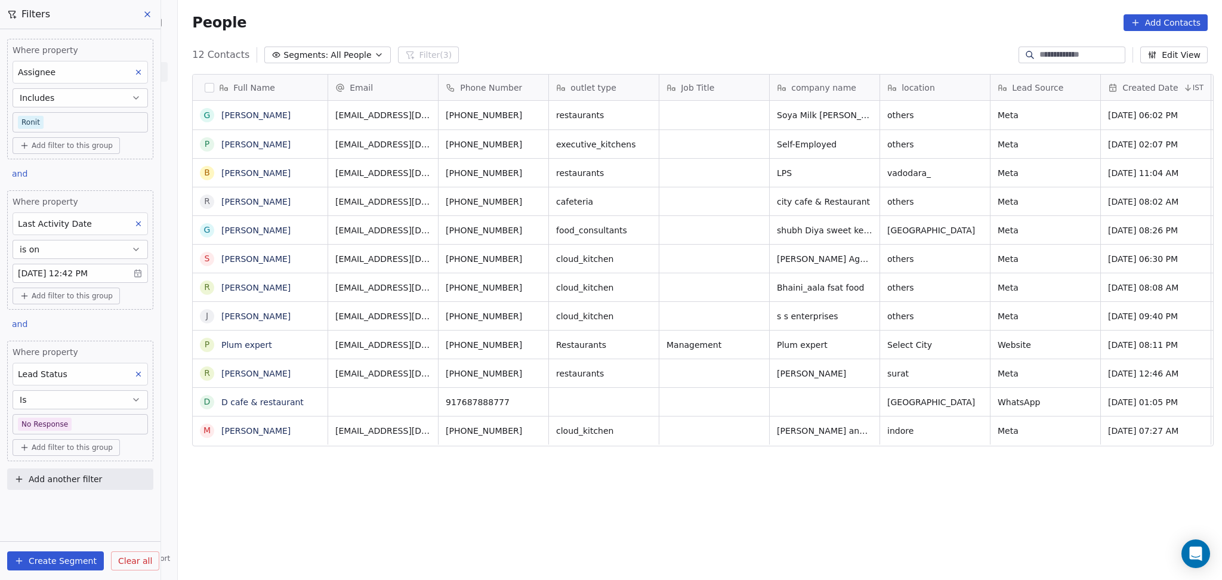
click at [90, 431] on body "On2Cook India Pvt. Ltd. Contacts People Marketing Workflows Campaigns Sales Pip…" at bounding box center [611, 290] width 1222 height 580
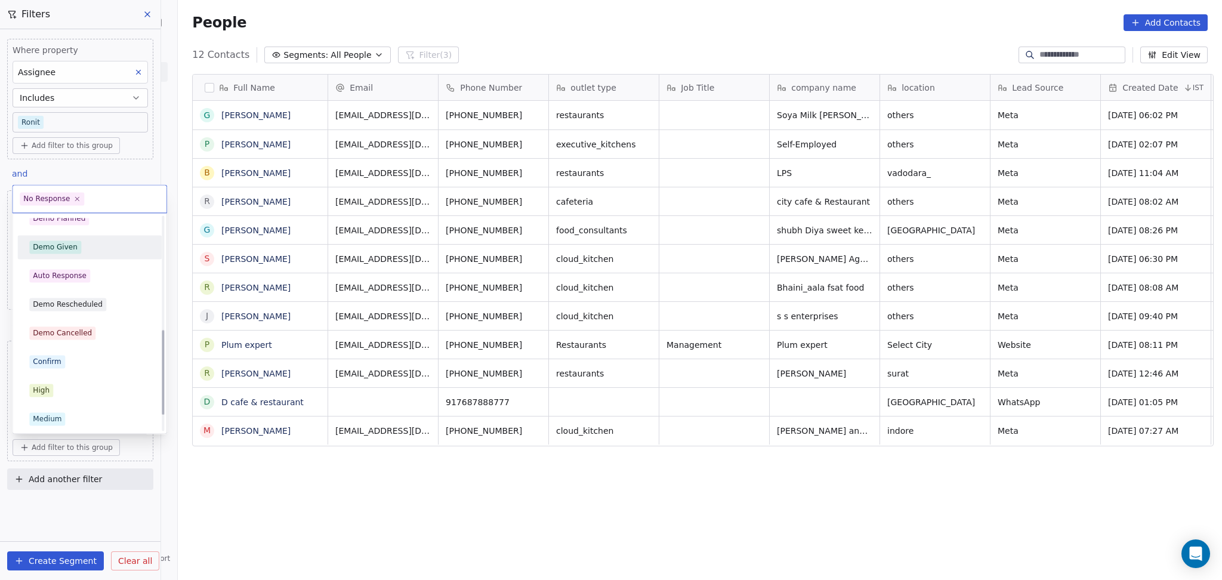
scroll to position [230, 0]
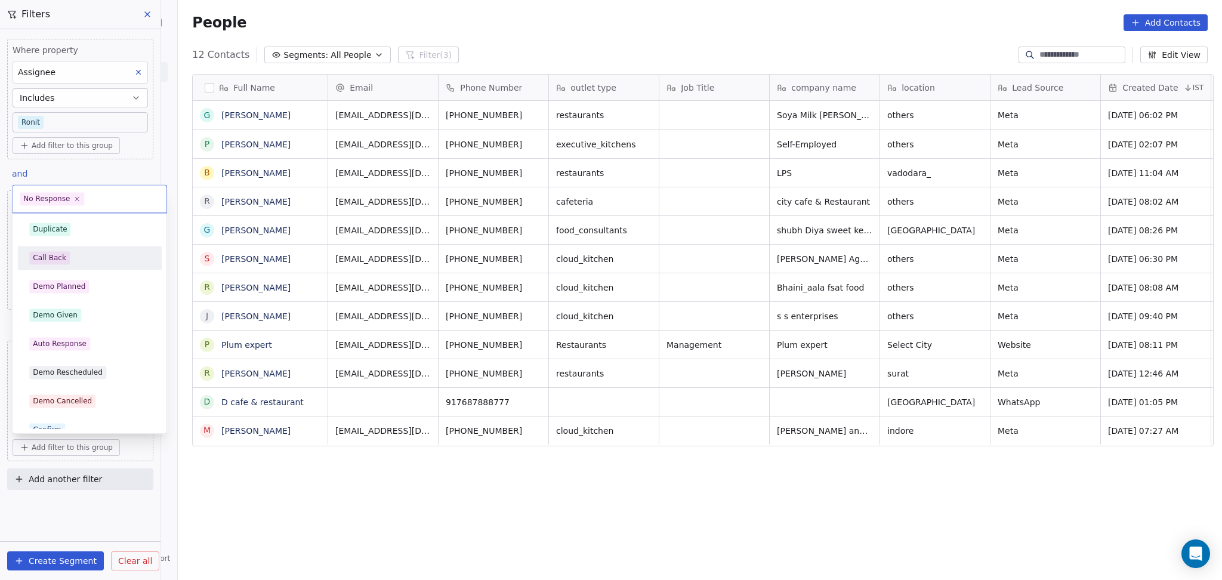
click at [74, 270] on div "Hot Active Drop Cold No Response Onsite Demo RSP (Distributor) Converted Duplic…" at bounding box center [89, 258] width 144 height 540
click at [82, 261] on div "Call Back" at bounding box center [89, 257] width 121 height 13
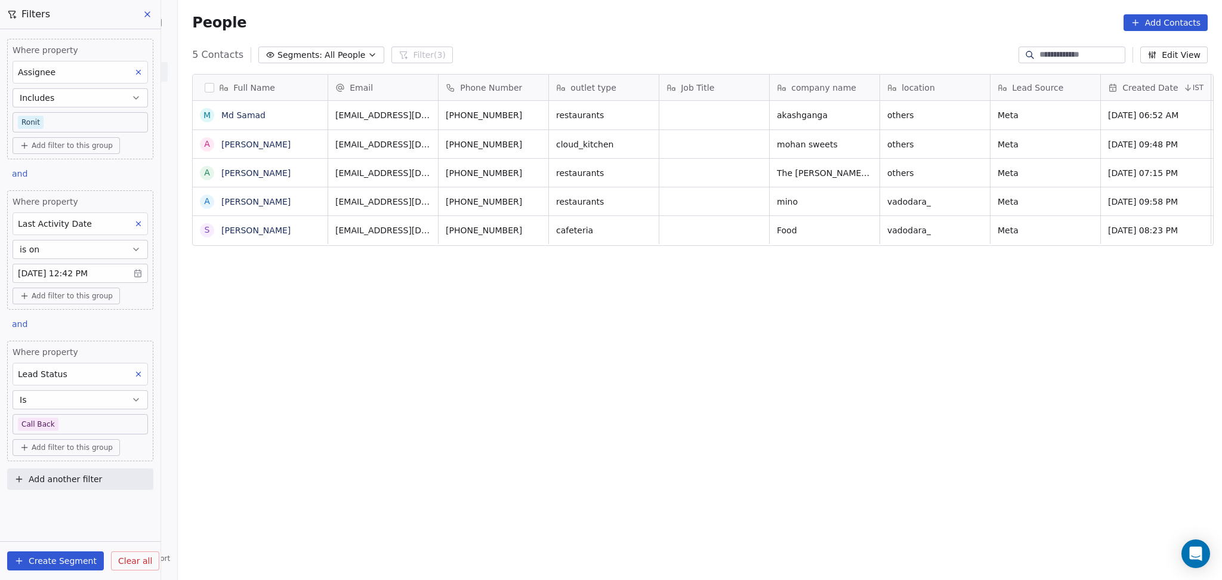
scroll to position [498, 1038]
